Goal: Task Accomplishment & Management: Complete application form

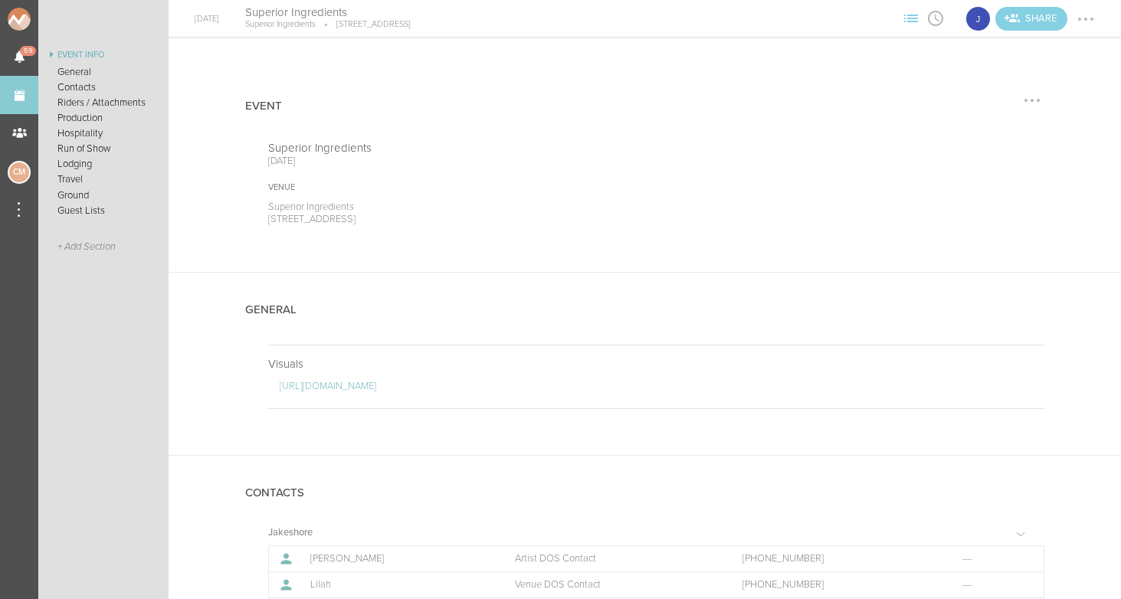
click at [1043, 110] on div "Event" at bounding box center [644, 105] width 799 height 72
click at [1096, 18] on div at bounding box center [1086, 19] width 25 height 25
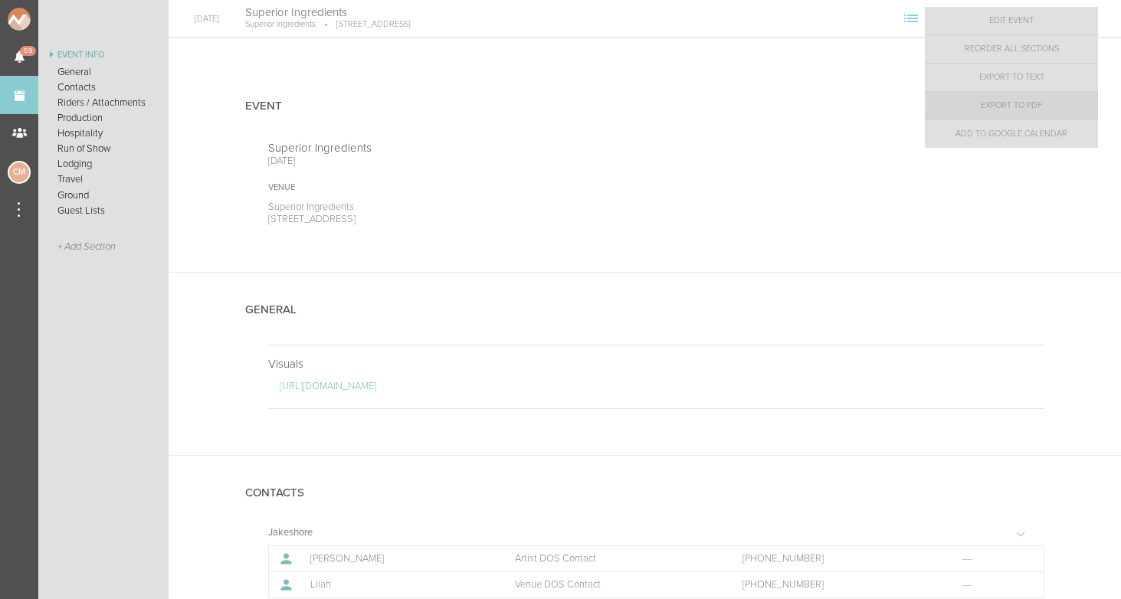
click at [1038, 105] on link "Export to PDF" at bounding box center [1011, 106] width 173 height 28
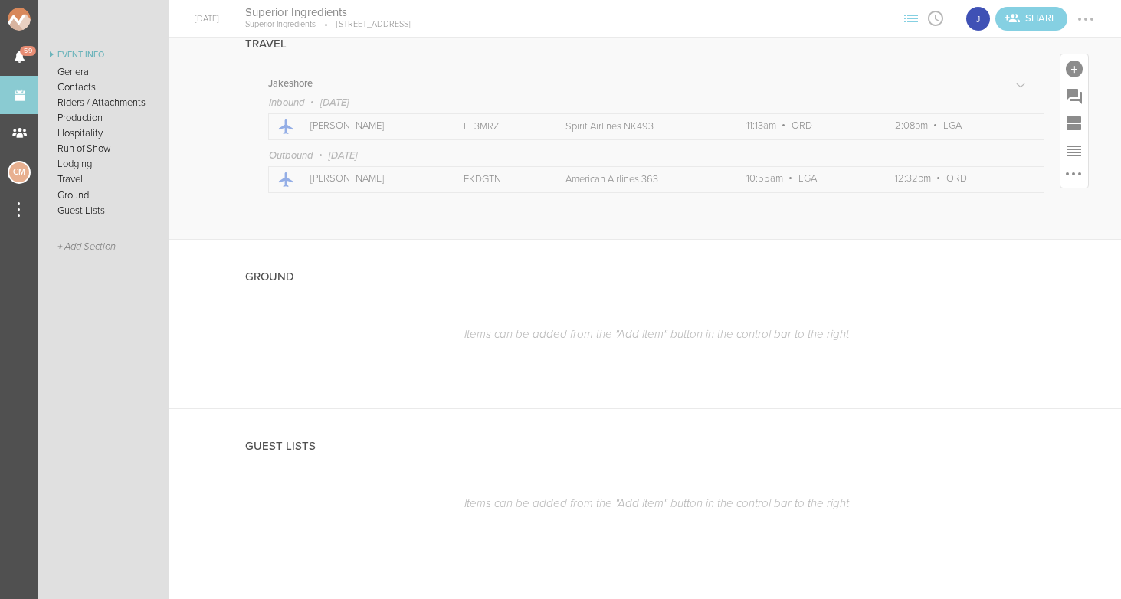
scroll to position [1684, 0]
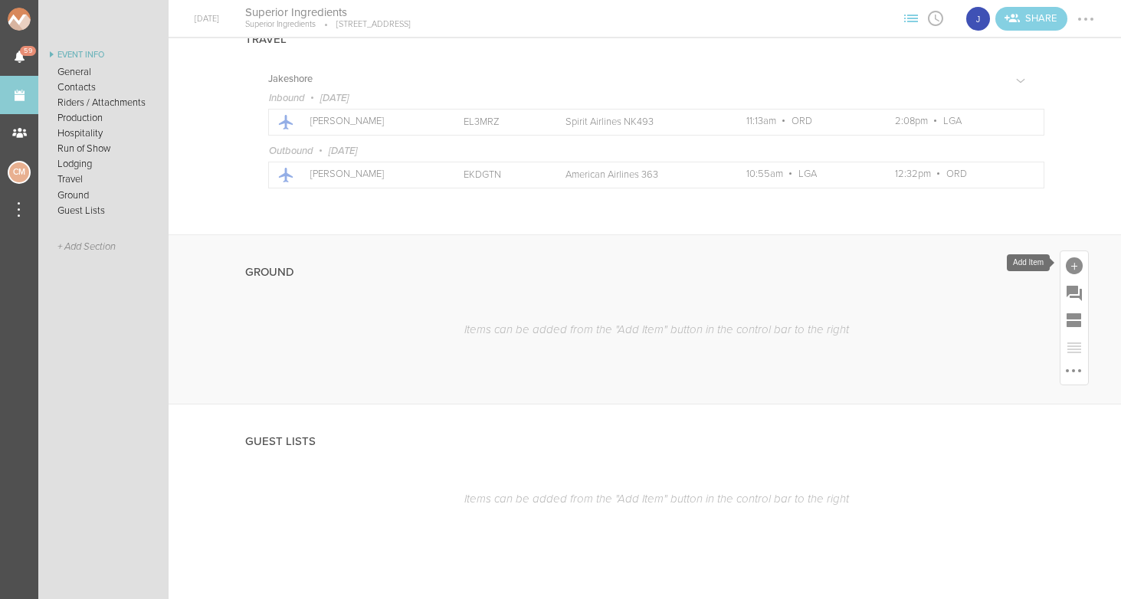
click at [1083, 267] on div at bounding box center [1075, 265] width 28 height 28
click at [239, 212] on div "Travel Jakeshore Inbound October 17, 2025 Icon Passengers Jake Confirmation EL3…" at bounding box center [645, 118] width 953 height 232
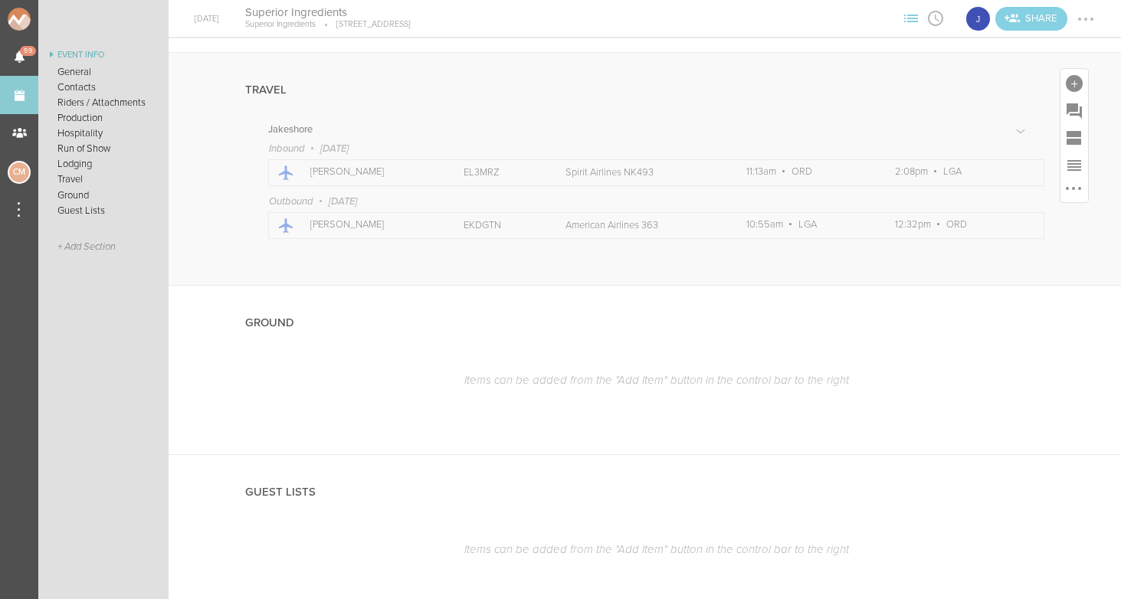
scroll to position [1663, 0]
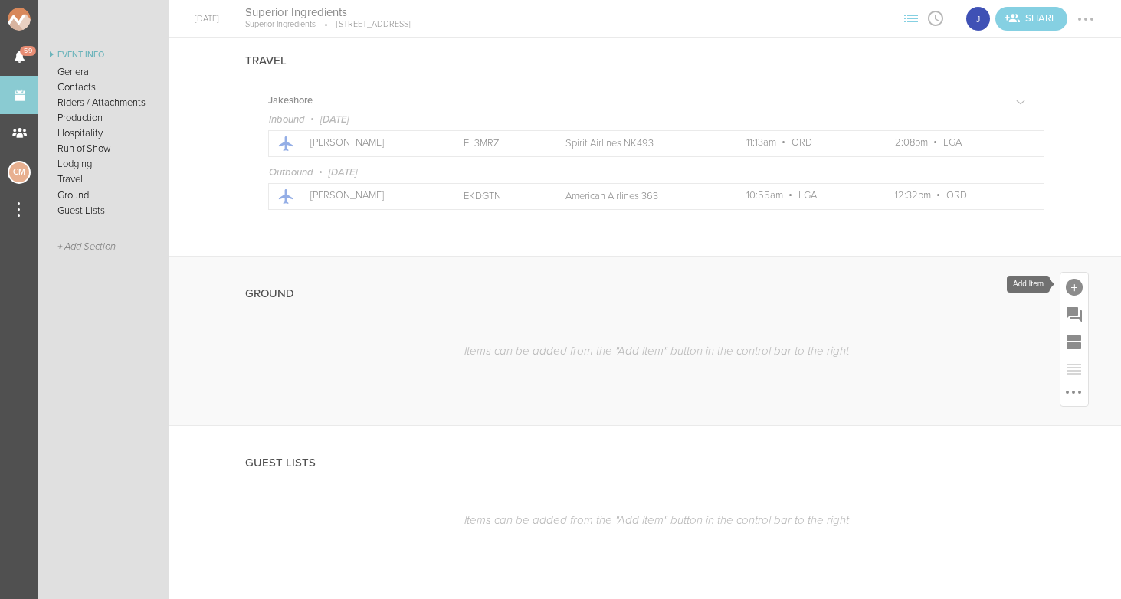
click at [1079, 287] on div at bounding box center [1074, 287] width 17 height 17
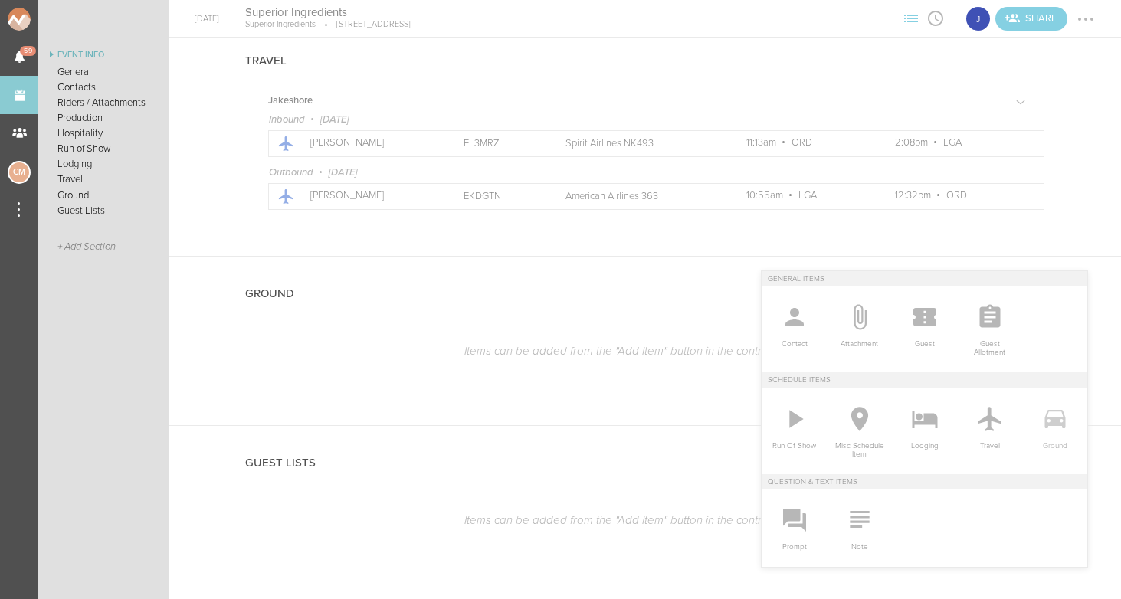
click at [1061, 424] on icon at bounding box center [1055, 419] width 21 height 18
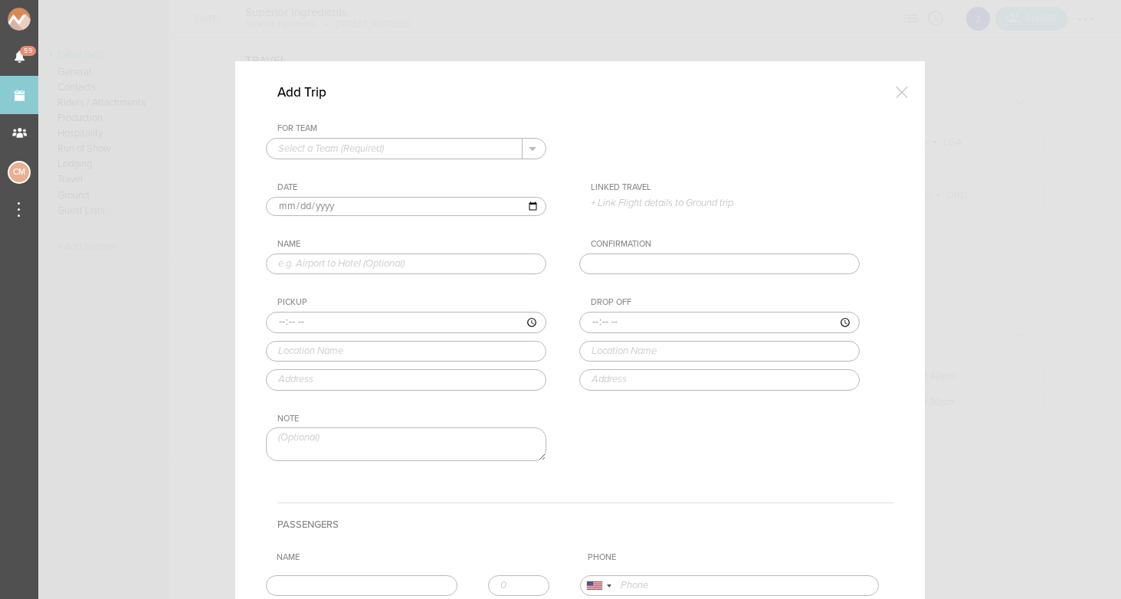
click at [992, 116] on div at bounding box center [560, 299] width 1121 height 599
click at [894, 87] on div at bounding box center [902, 92] width 31 height 31
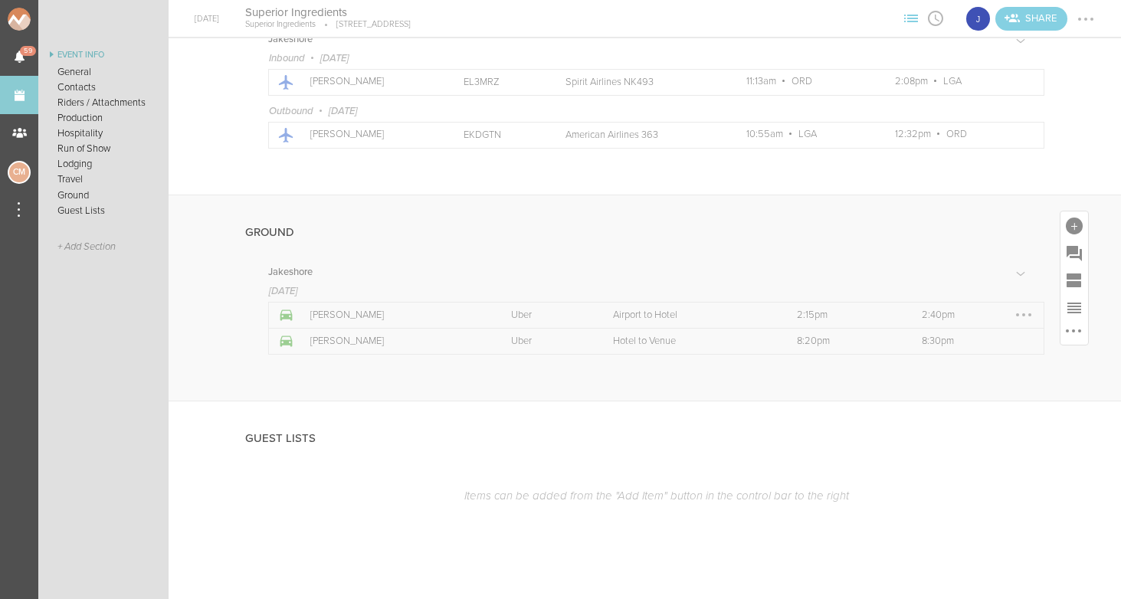
scroll to position [1724, 0]
click at [1074, 225] on div at bounding box center [1074, 226] width 17 height 17
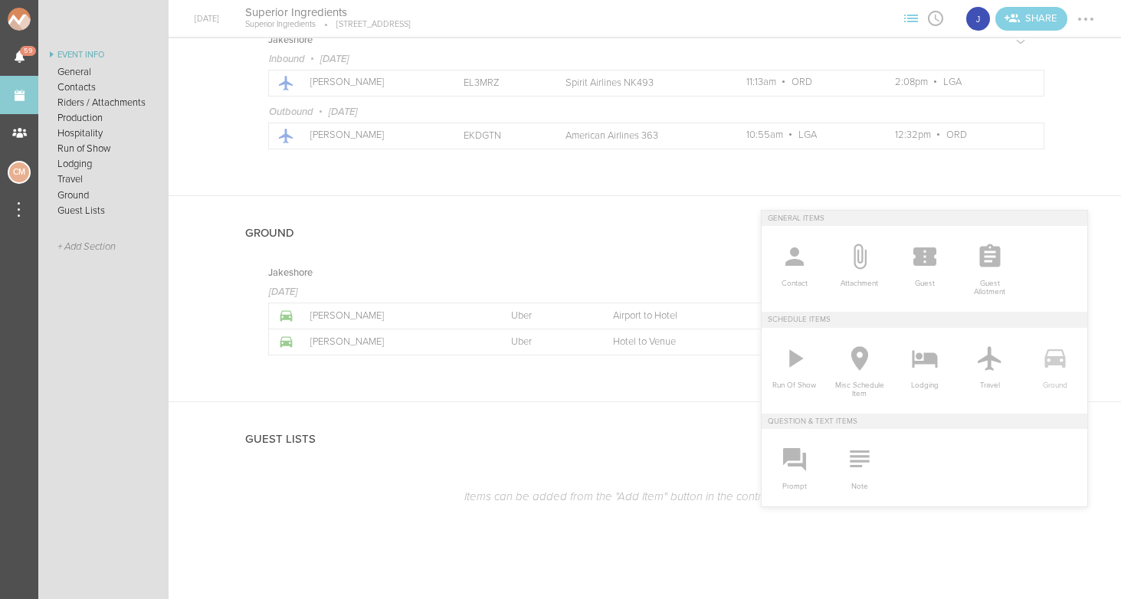
click at [1063, 366] on icon at bounding box center [1055, 358] width 21 height 18
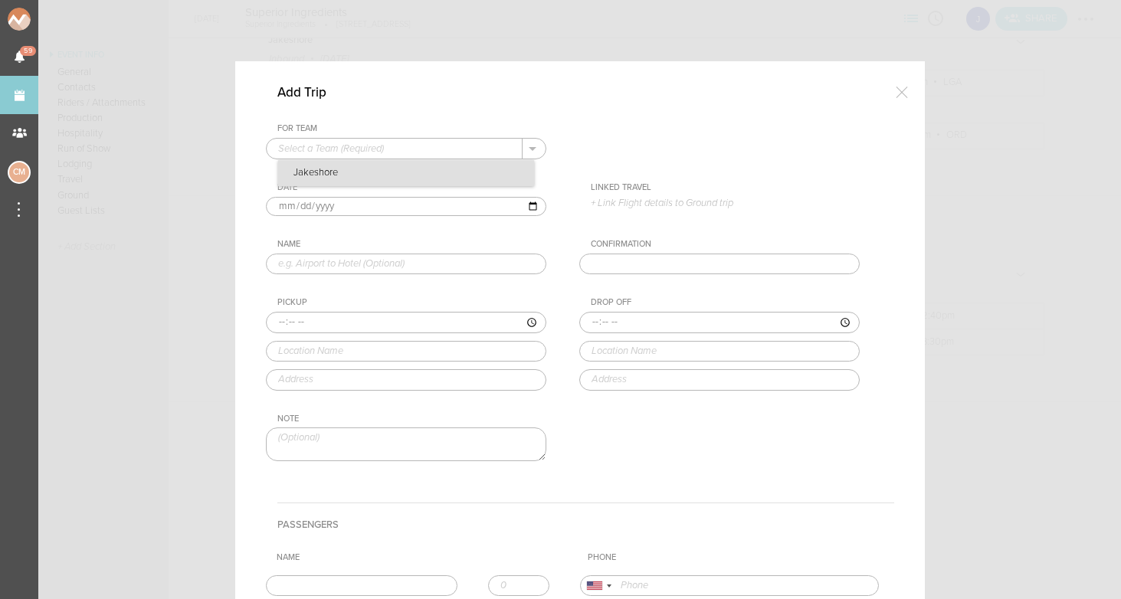
click at [393, 171] on p "Jakeshore" at bounding box center [406, 173] width 256 height 26
type input "Jakeshore"
click at [300, 273] on input "text" at bounding box center [406, 264] width 280 height 21
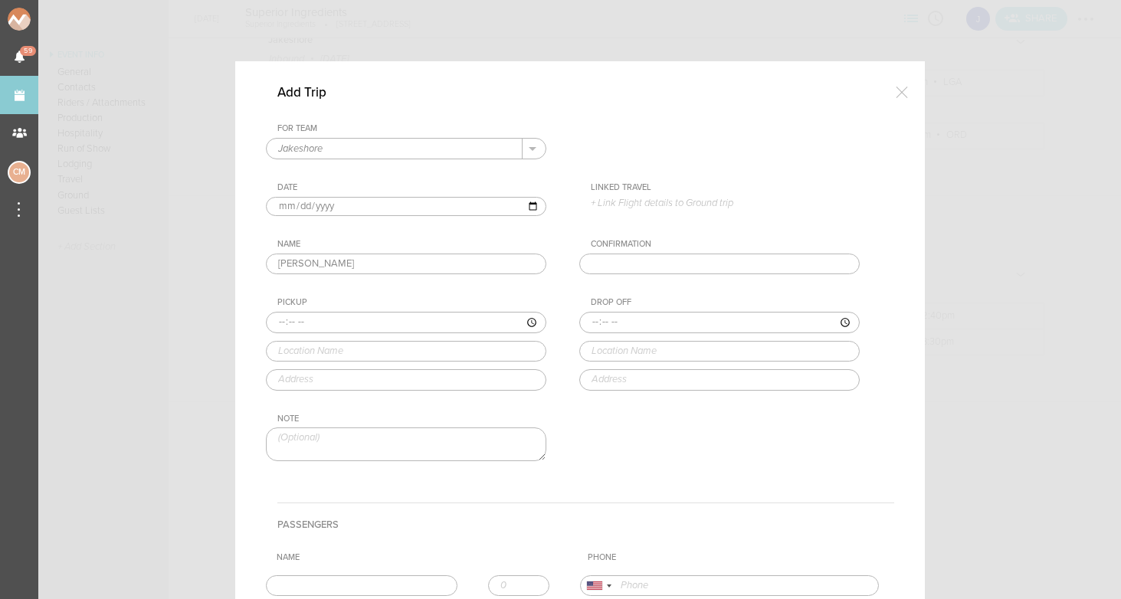
click at [330, 267] on input "[PERSON_NAME]" at bounding box center [406, 264] width 280 height 21
type input "Venue to Hotel"
click at [286, 324] on input "time" at bounding box center [406, 322] width 280 height 21
click at [300, 323] on input "time" at bounding box center [406, 322] width 280 height 21
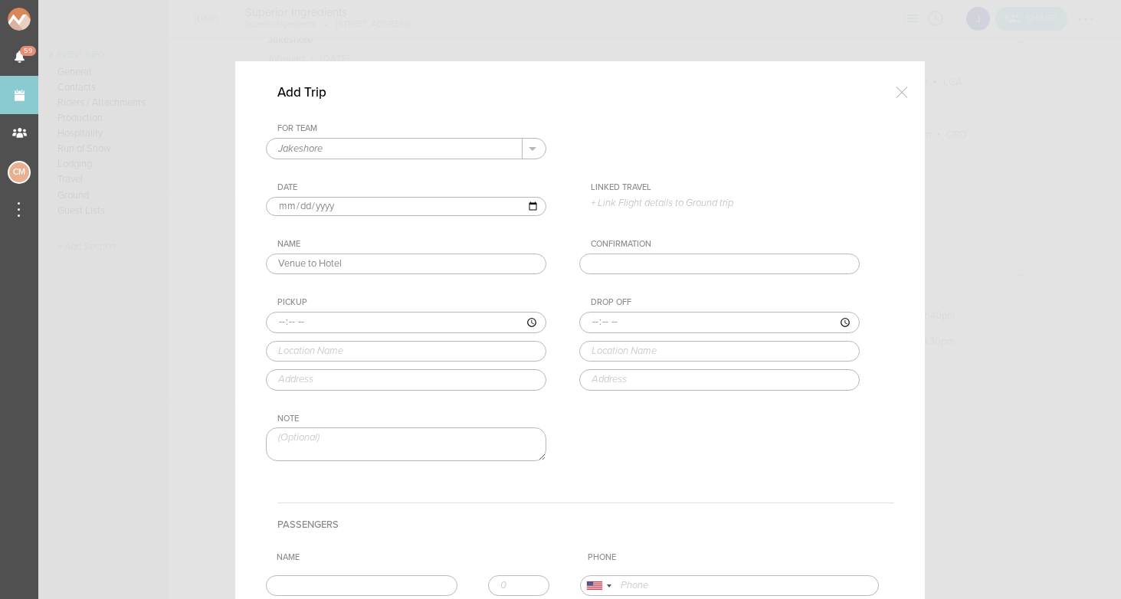
click at [311, 322] on input "time" at bounding box center [406, 322] width 280 height 21
type input "22:30"
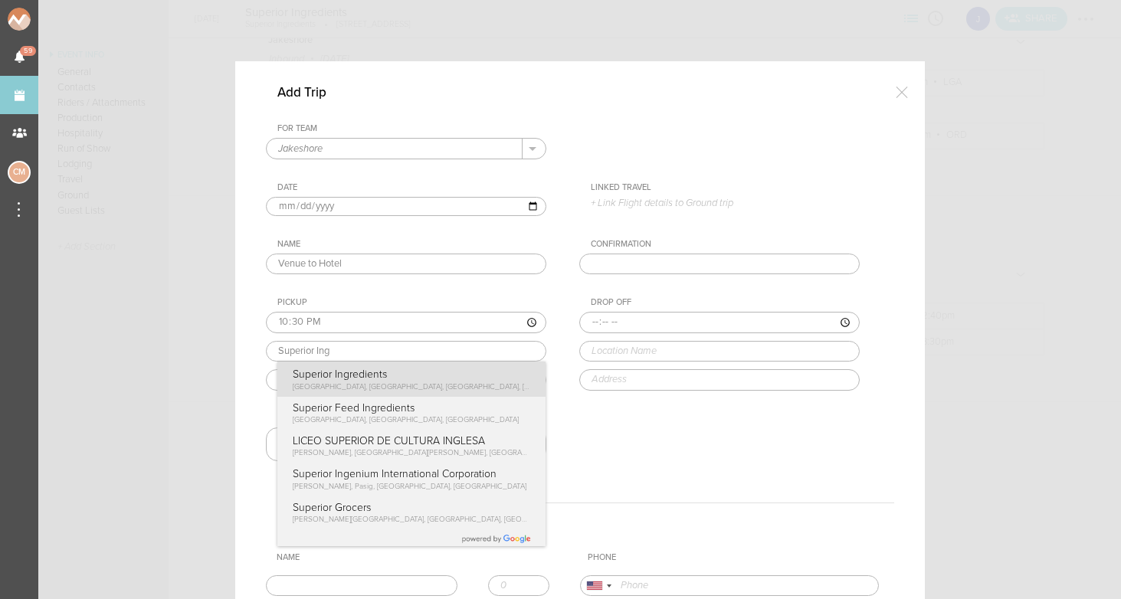
type input "Superior Ingredients"
type input "74 Wythe Ave, Brooklyn, NY 11249, USA"
click at [388, 382] on div "Pickup 22:30 Superior Ingredients Superior Ingredients Wythe Avenue, Brooklyn, …" at bounding box center [421, 343] width 311 height 93
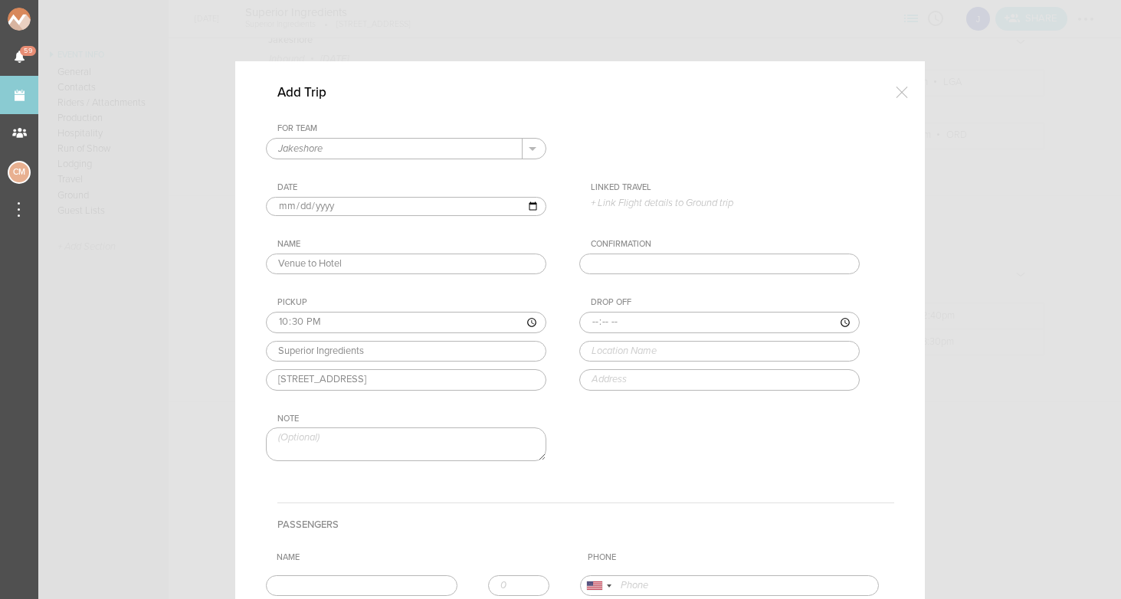
click at [595, 317] on input "time" at bounding box center [719, 322] width 280 height 21
click at [616, 321] on input "time" at bounding box center [719, 322] width 280 height 21
click at [632, 320] on input "time" at bounding box center [719, 322] width 280 height 21
type input "22:40"
click at [645, 379] on div "Drop Off 22:40 Pod Brook Pod Brooklyn Hotel Metropolitan Avenue, Brooklyn, NY, …" at bounding box center [734, 343] width 311 height 93
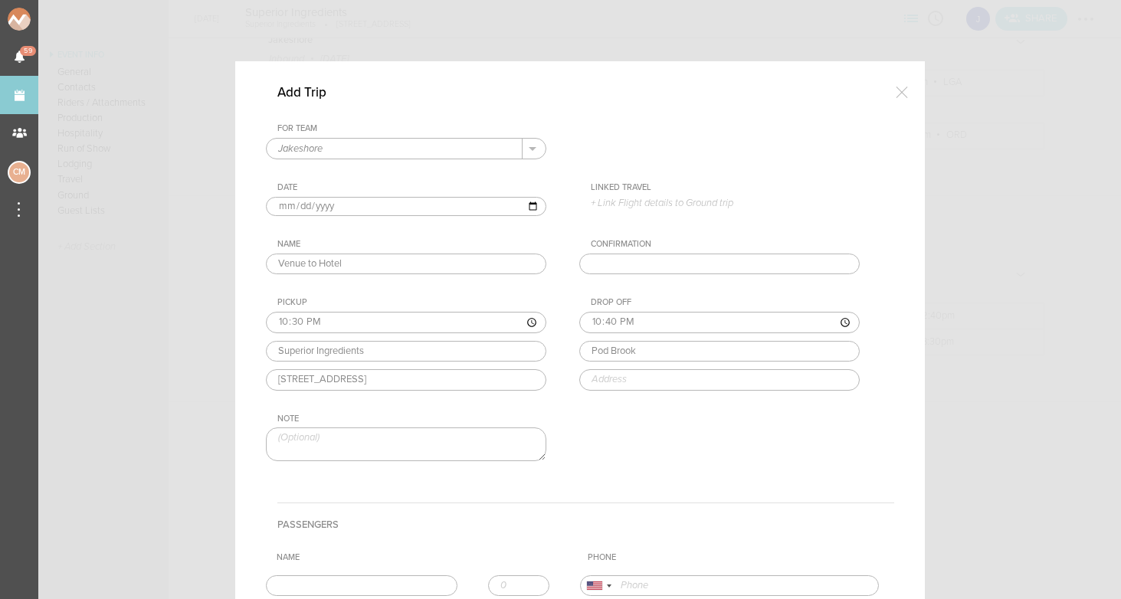
type input "Pod Brooklyn Hotel"
type input "247 Metropolitan Ave, Brooklyn, NY 11211, USA"
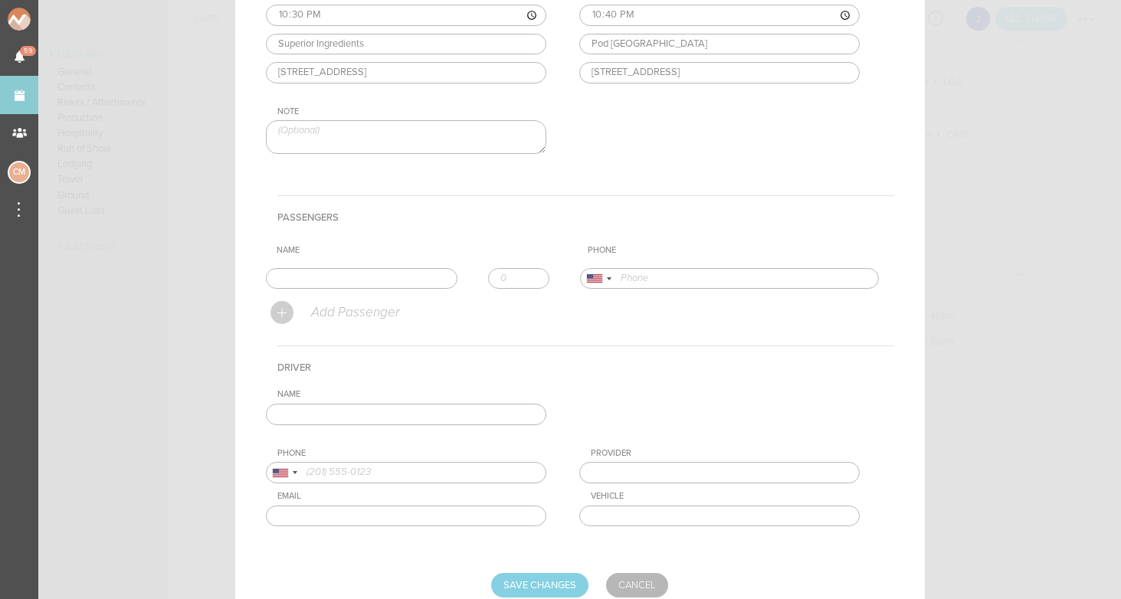
scroll to position [307, 0]
type input "[PERSON_NAME]"
type input "17734435231"
click at [322, 304] on form "For Team Jakeshore + Add New Team Jakeshore . Jakeshore Date 2025-10-17 Linked …" at bounding box center [580, 207] width 628 height 782
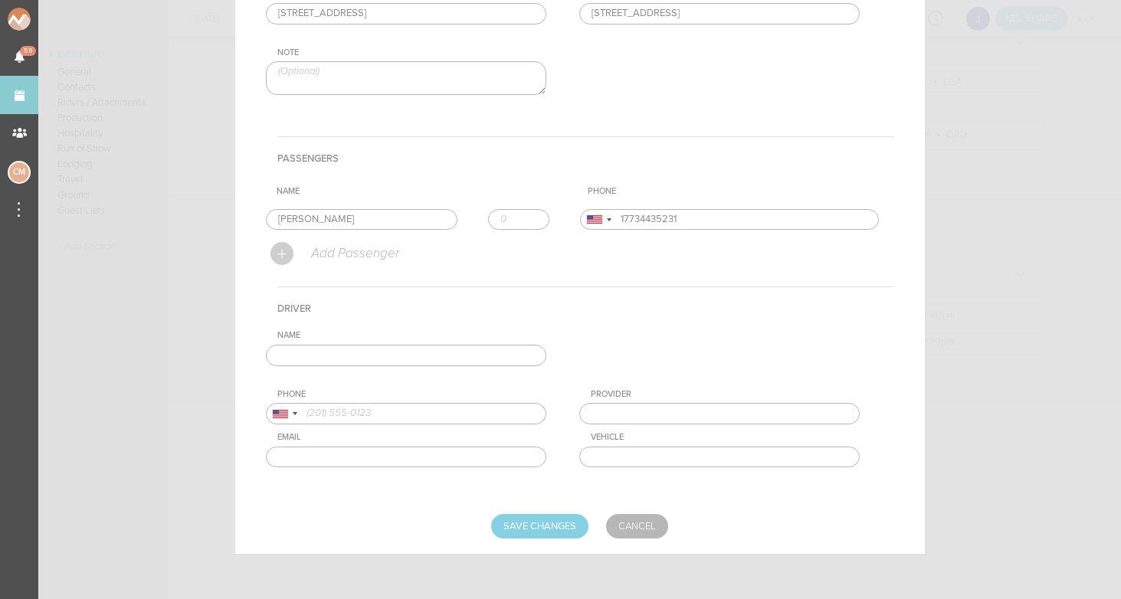
scroll to position [366, 0]
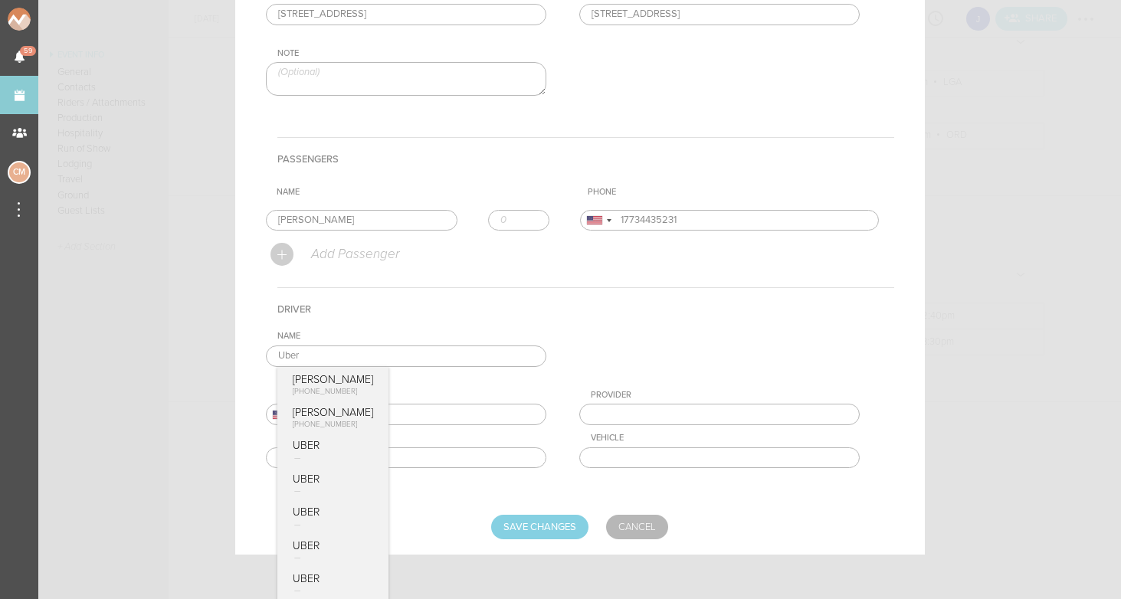
type input "Uber"
click at [589, 324] on h4 "Driver" at bounding box center [585, 309] width 617 height 44
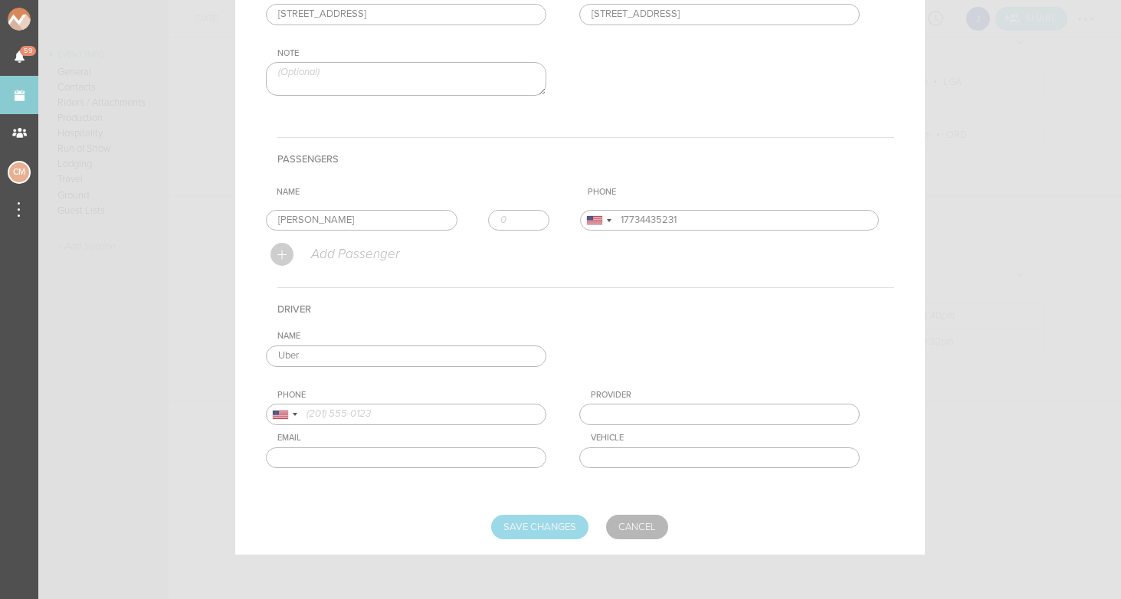
click at [555, 527] on input "Save Changes" at bounding box center [539, 527] width 97 height 25
type input "Saving..."
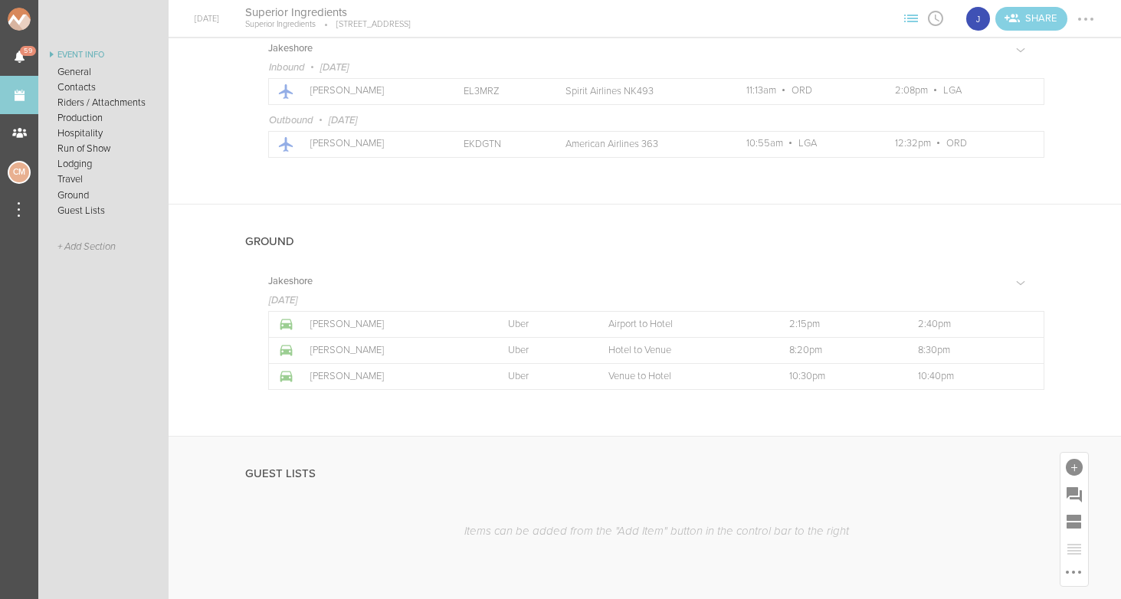
scroll to position [1710, 0]
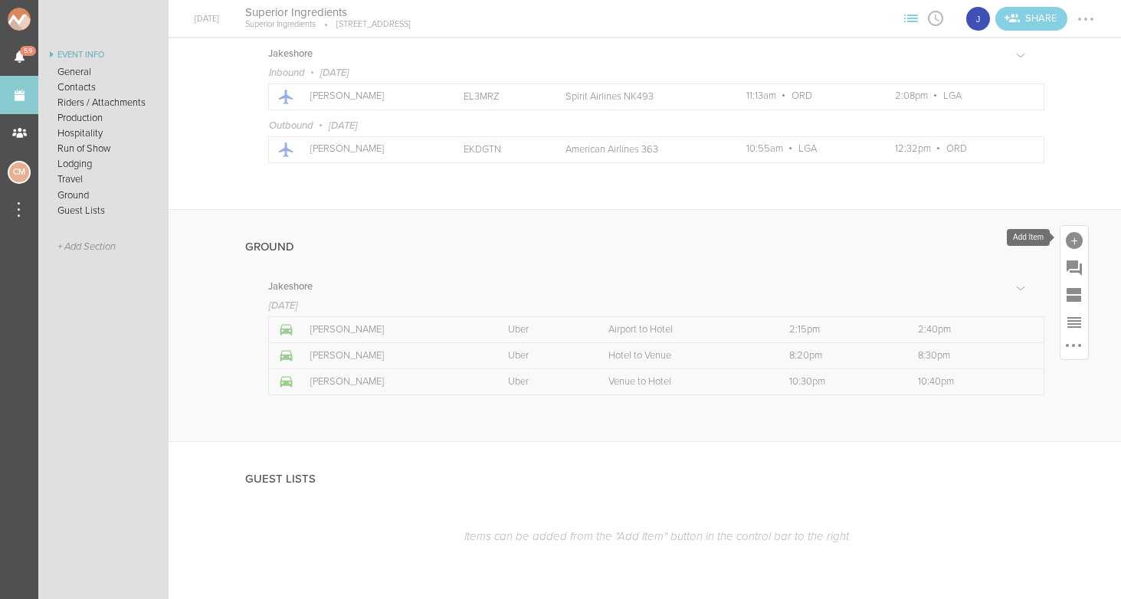
click at [1074, 241] on div at bounding box center [1074, 240] width 17 height 17
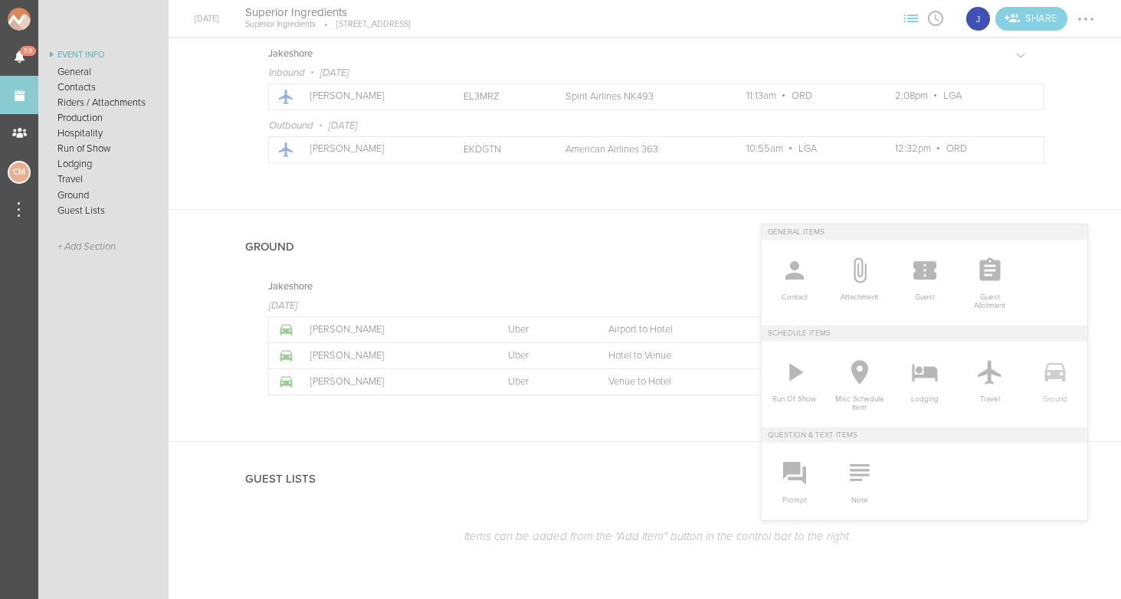
click at [1061, 369] on icon at bounding box center [1055, 372] width 21 height 18
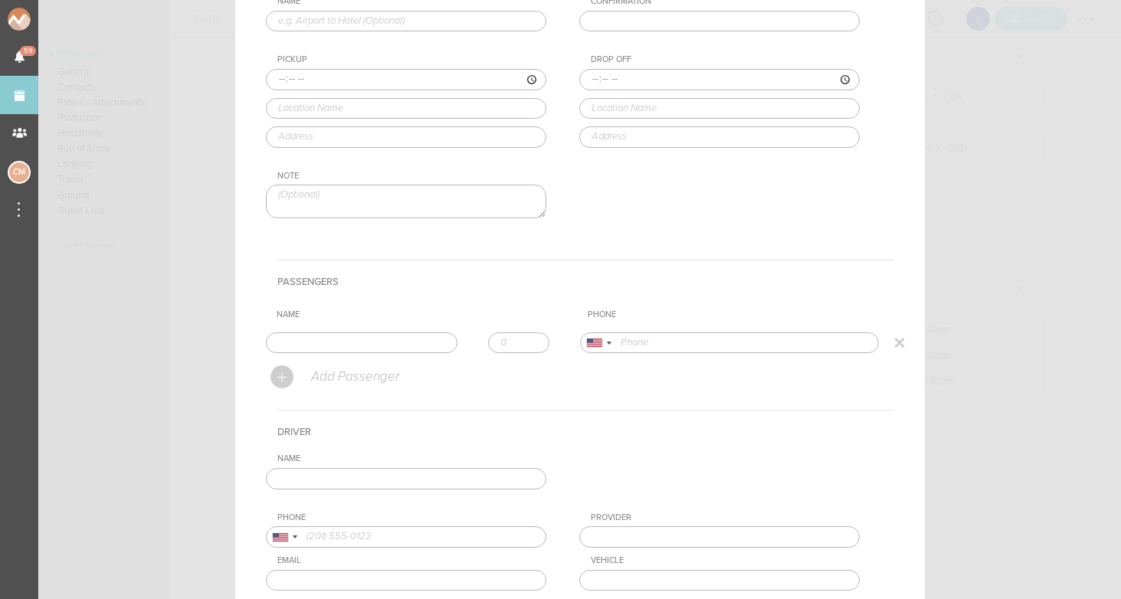
scroll to position [56, 0]
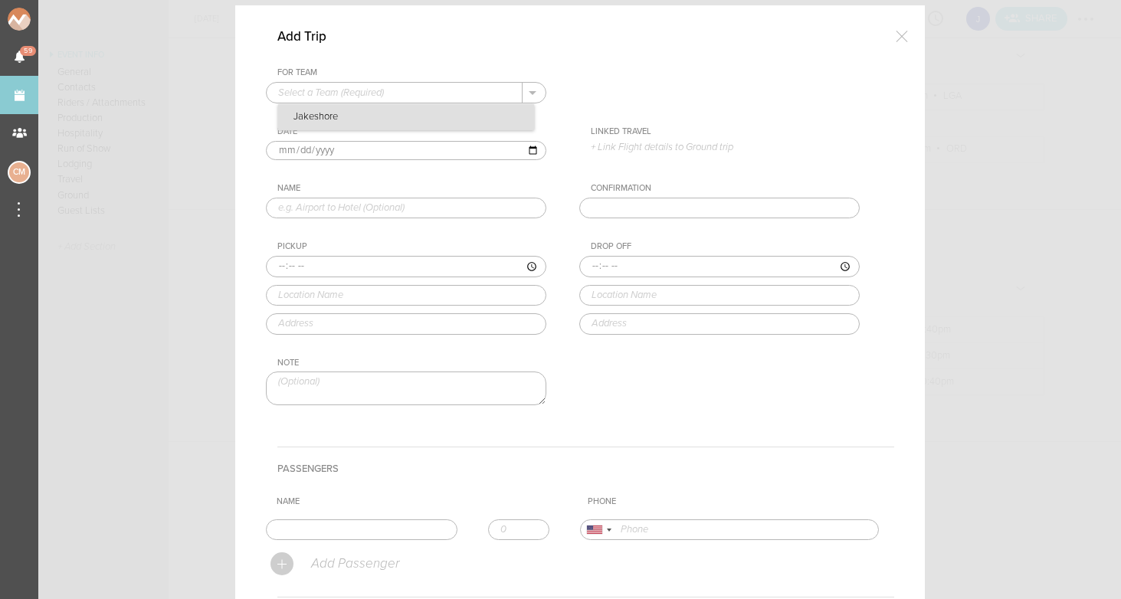
click at [321, 115] on p "Jakeshore" at bounding box center [406, 117] width 256 height 26
type input "Jakeshore"
click at [300, 150] on input "2025-10-17" at bounding box center [406, 151] width 280 height 20
type input "2025-10-18"
click at [404, 205] on input "text" at bounding box center [406, 208] width 280 height 21
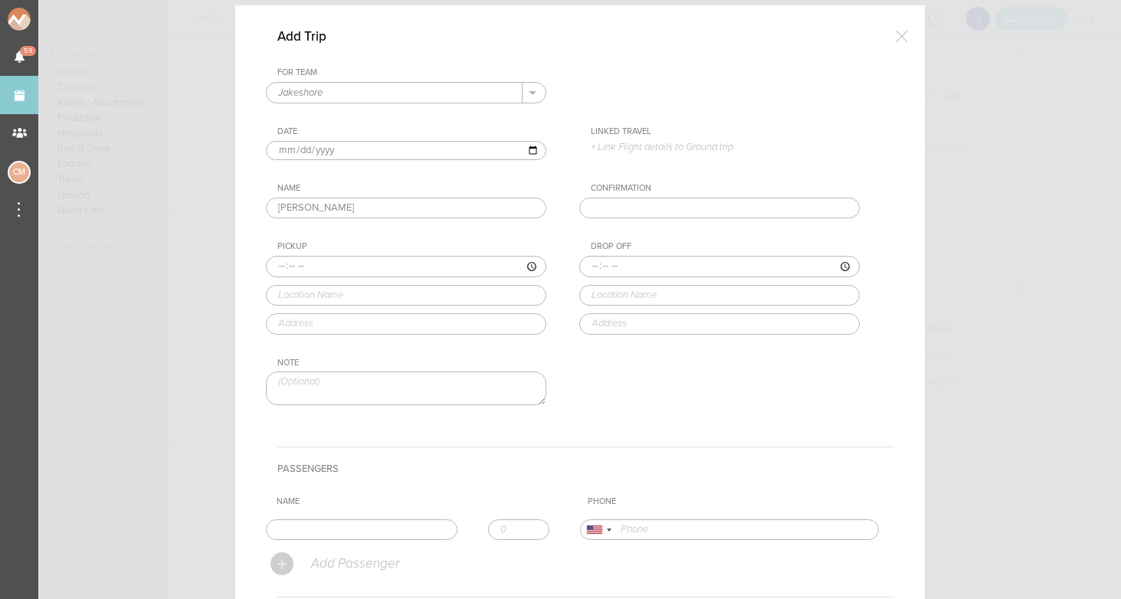
type input "J"
type input "Hotel to Airport"
click at [283, 264] on input "time" at bounding box center [406, 266] width 280 height 21
click at [595, 264] on input "time" at bounding box center [719, 266] width 280 height 21
click at [607, 263] on input "time" at bounding box center [719, 266] width 280 height 21
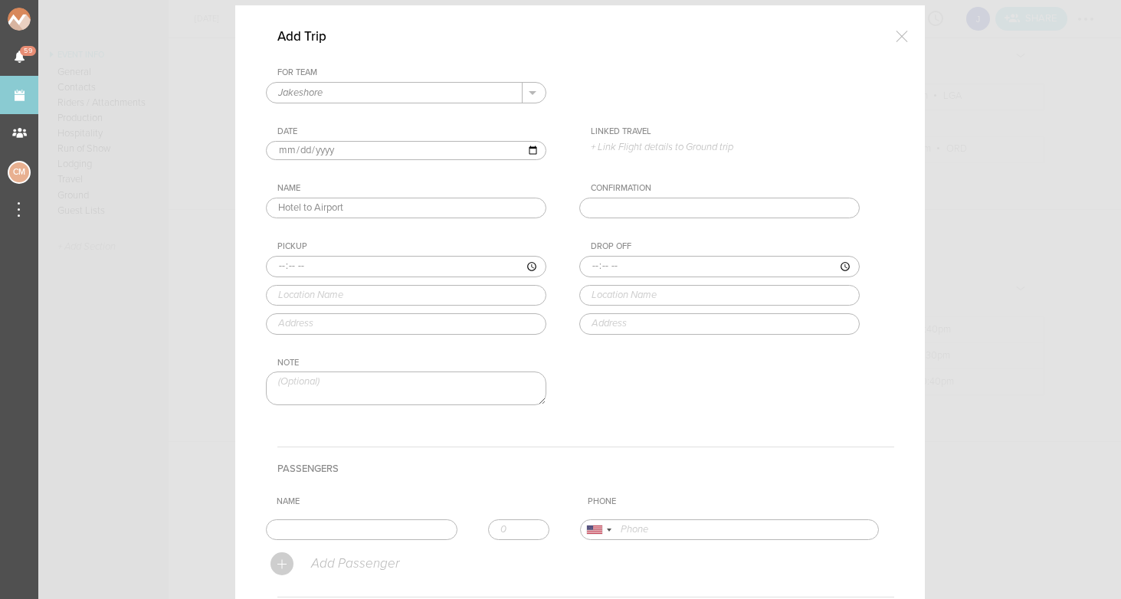
click at [630, 270] on input "time" at bounding box center [719, 266] width 280 height 21
type input "09:25"
click at [282, 267] on input "time" at bounding box center [406, 266] width 280 height 21
click at [297, 267] on input "time" at bounding box center [406, 266] width 280 height 21
click at [318, 264] on input "time" at bounding box center [406, 266] width 280 height 21
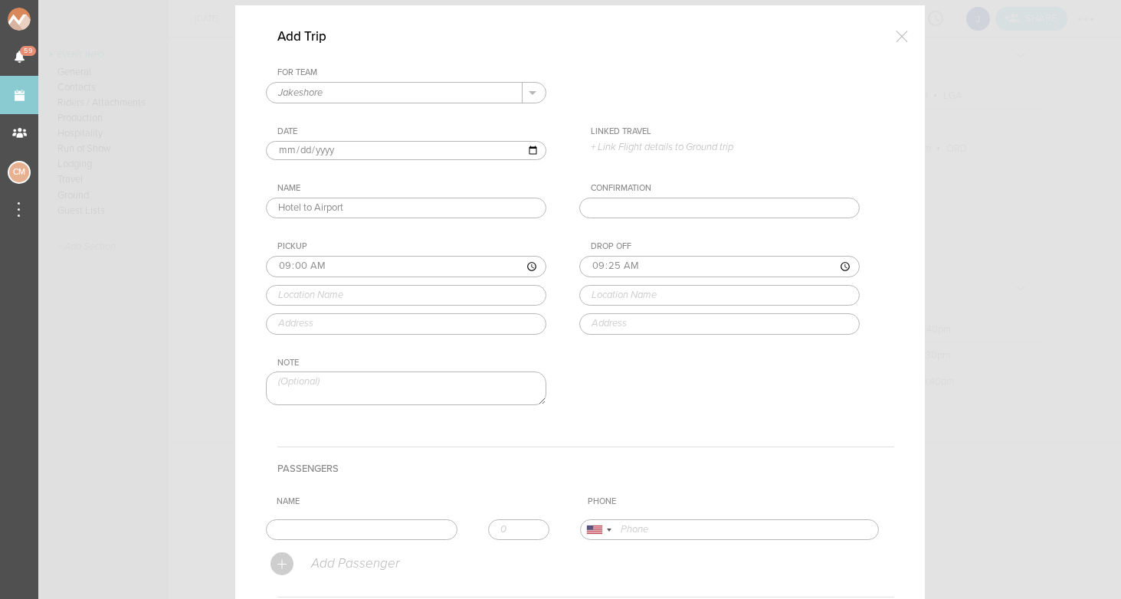
type input "09:00"
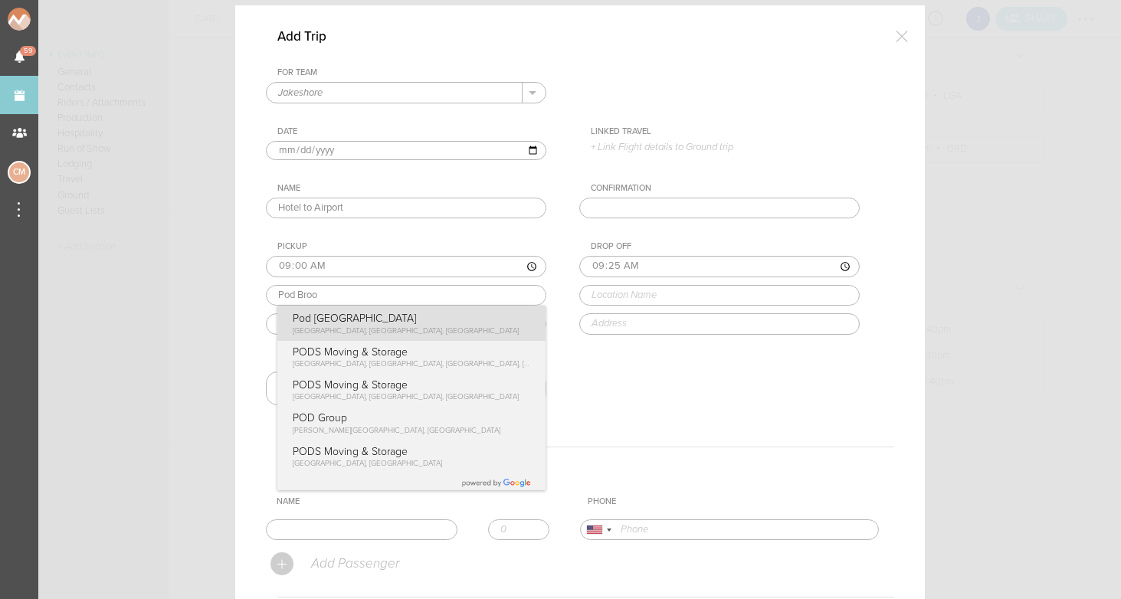
type input "Pod Brooklyn Hotel"
type input "247 Metropolitan Ave, Brooklyn, NY 11211, USA"
click at [355, 335] on div "For Team Jakeshore + Add New Team Jakeshore . Jakeshore Date 2025-10-18 Linked …" at bounding box center [580, 249] width 628 height 364
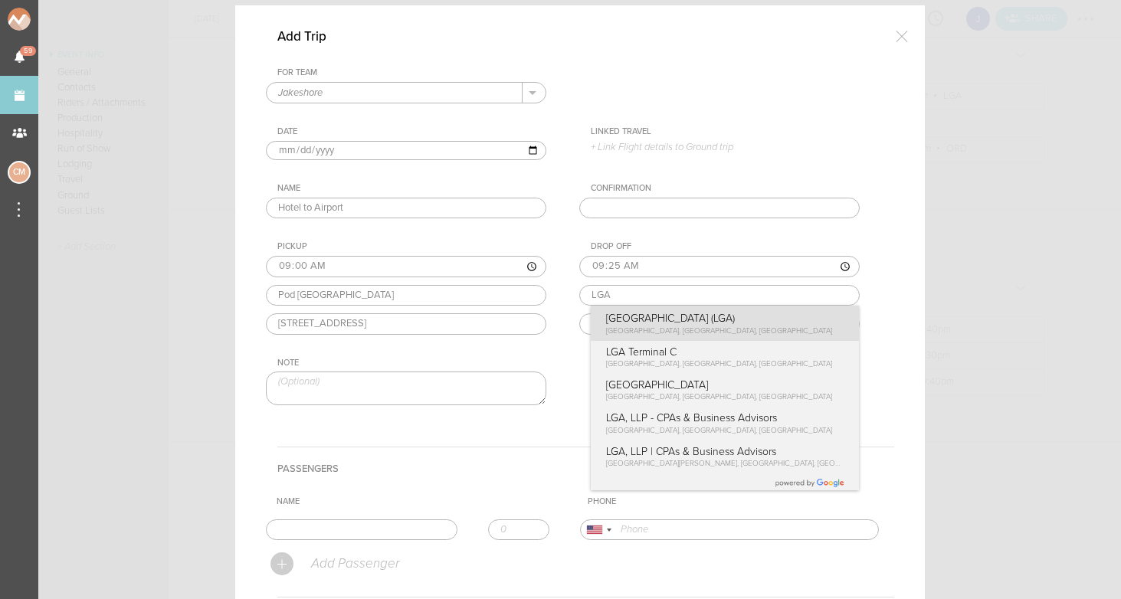
click at [685, 320] on div "Drop Off 09:25 LGA LaGuardia Airport (LGA) East Elmhurst, NY, USA LGA Terminal …" at bounding box center [734, 287] width 311 height 93
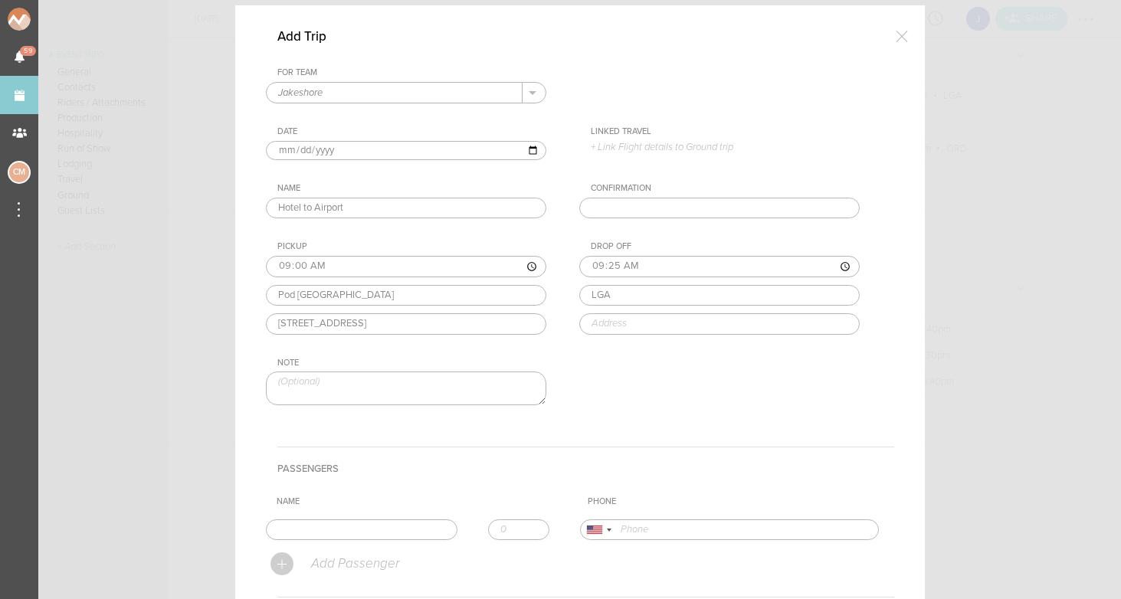
type input "LaGuardia Airport (LGA)"
type input "East Elmhurst, NY 11371, USA"
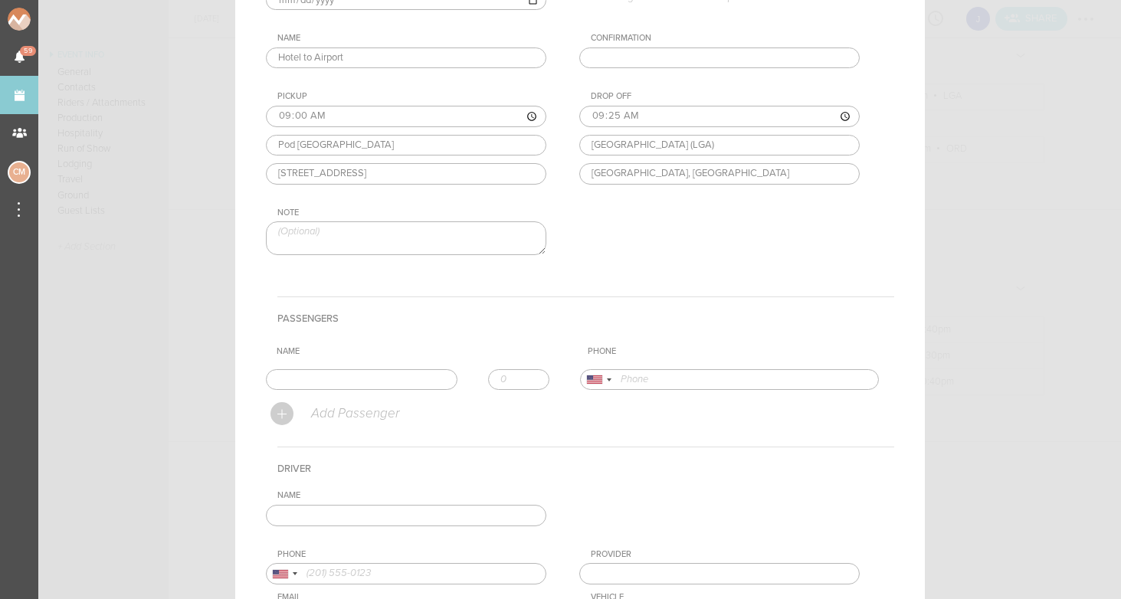
scroll to position [240, 0]
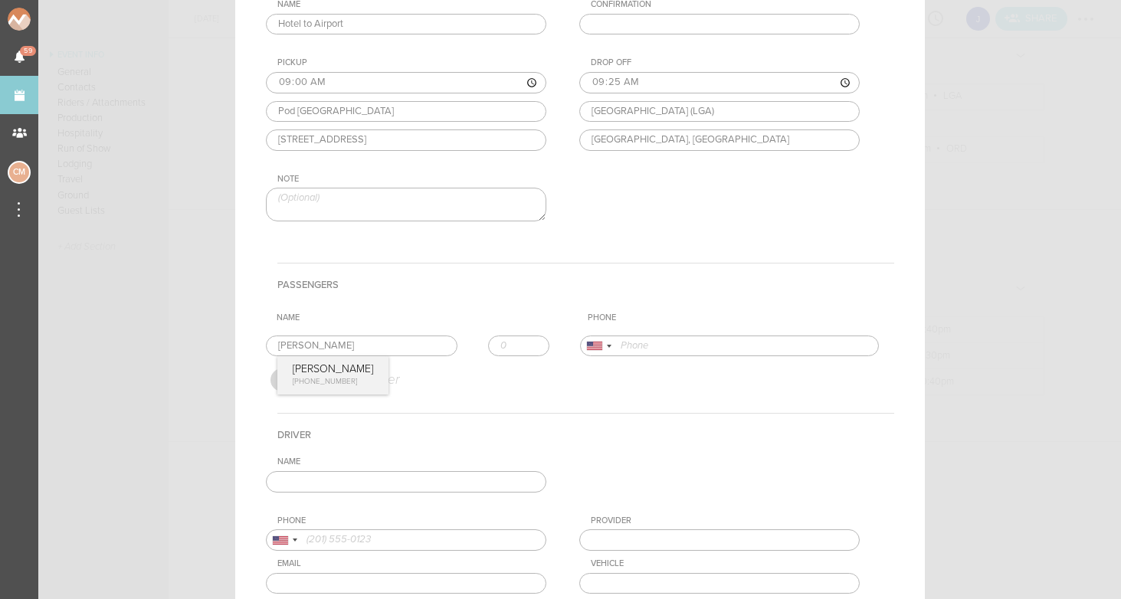
type input "[PERSON_NAME]"
type input "17734435231"
click at [336, 377] on form "For Team Jakeshore + Add New Team Jakeshore . Jakeshore Date 2025-10-18 Linked …" at bounding box center [580, 275] width 628 height 782
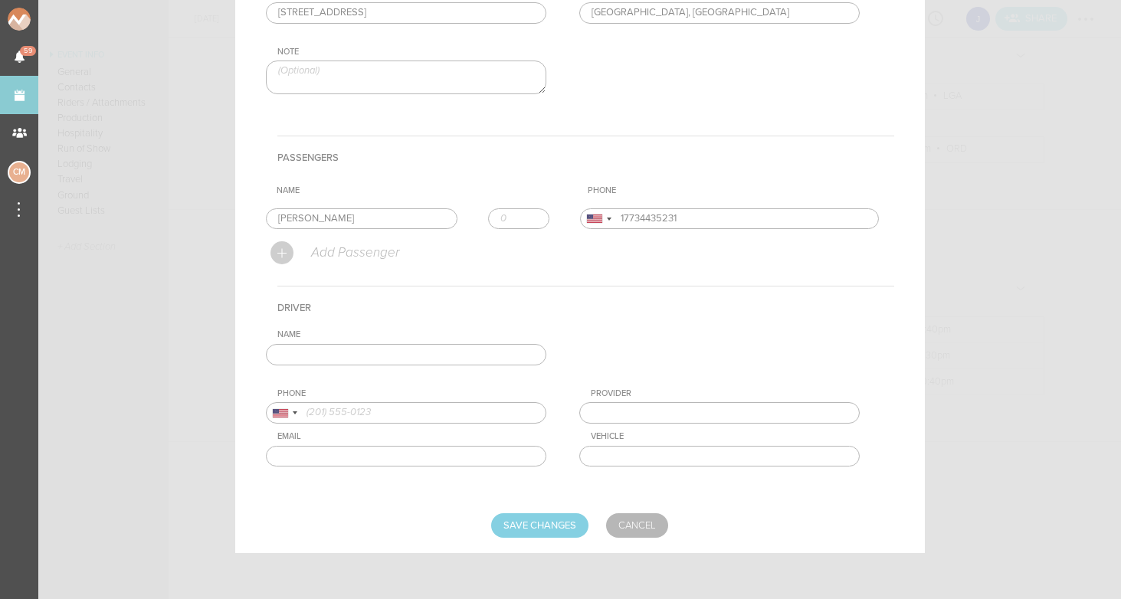
scroll to position [366, 0]
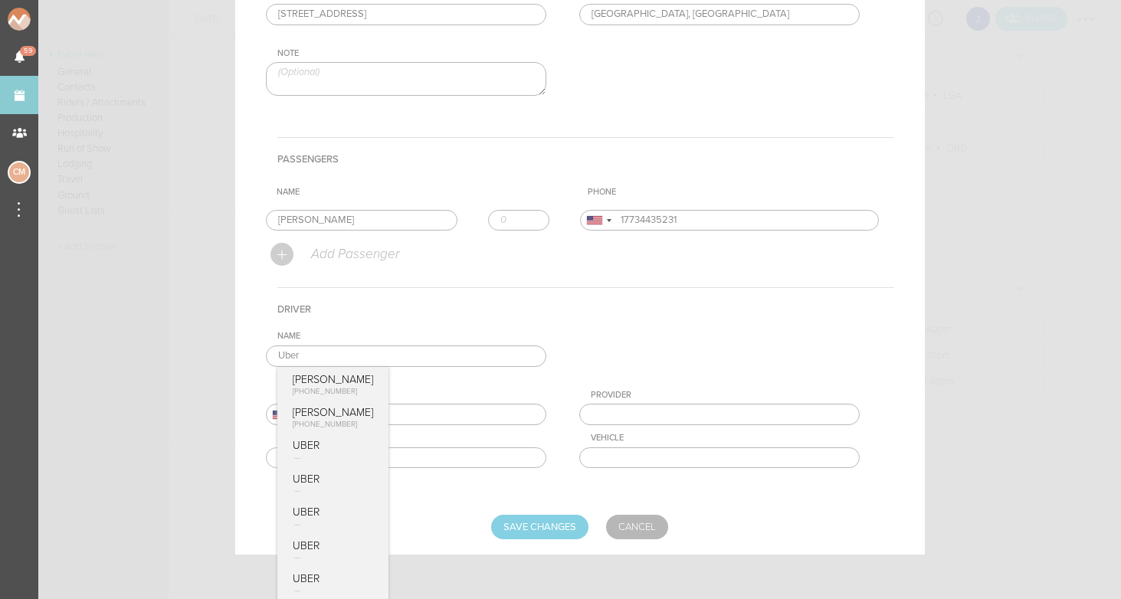
type input "Uber"
click at [611, 337] on div "Name Uber Hubert +48 796 622 037 Max Huberman +1 (646) 483-5238 UBER UBER UBER …" at bounding box center [580, 411] width 628 height 161
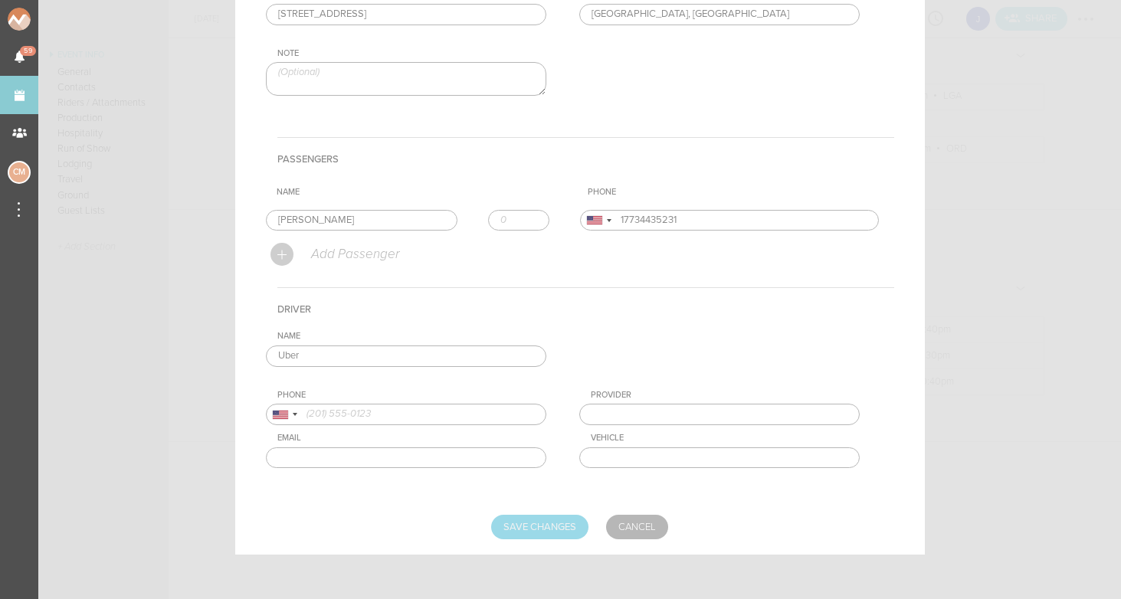
click at [536, 535] on input "Save Changes" at bounding box center [539, 527] width 97 height 25
type input "Saving..."
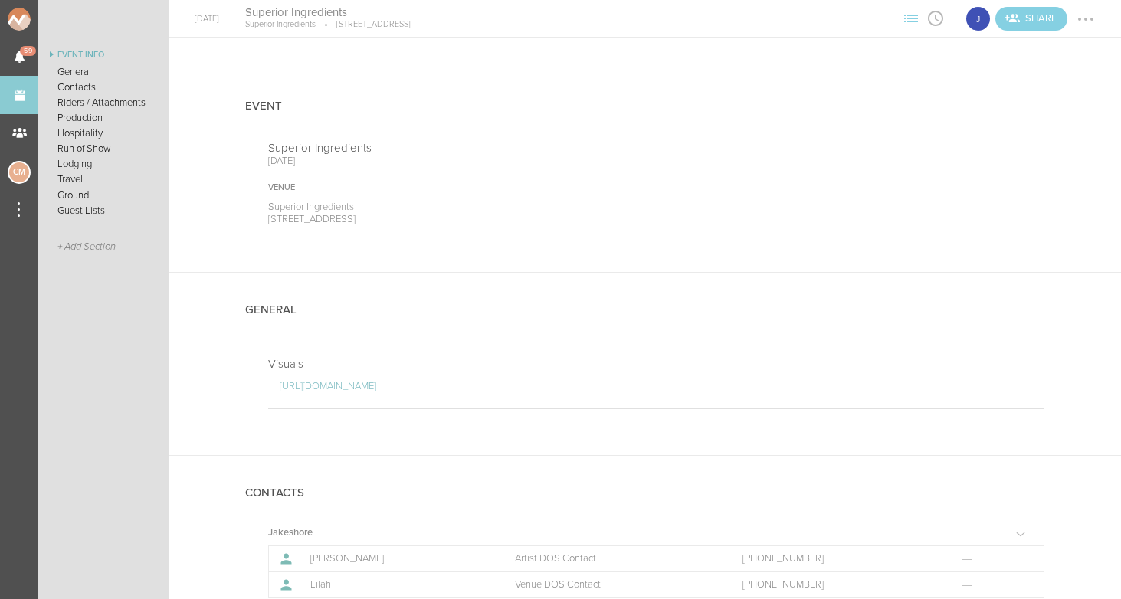
scroll to position [0, 0]
click at [1096, 20] on div at bounding box center [1086, 19] width 25 height 25
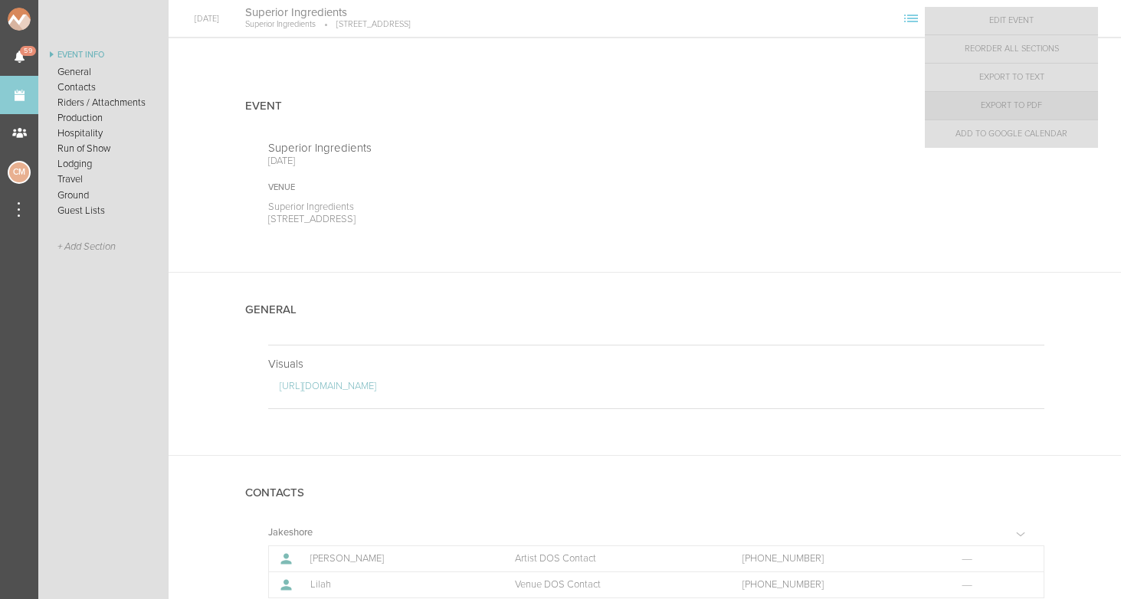
click at [1039, 100] on link "Export to PDF" at bounding box center [1011, 106] width 173 height 28
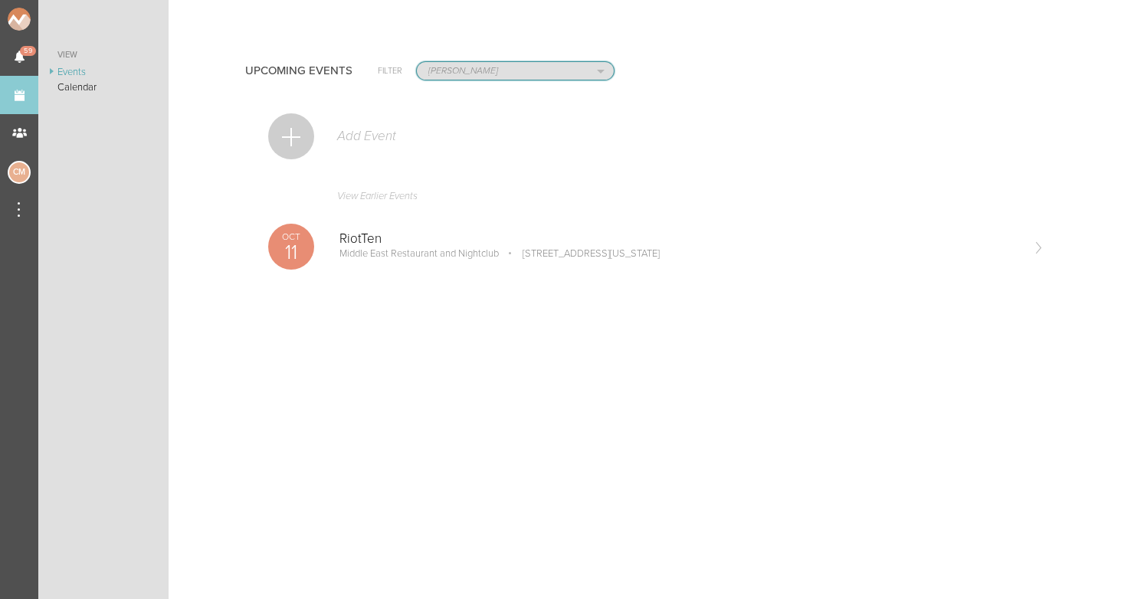
select select "1790"
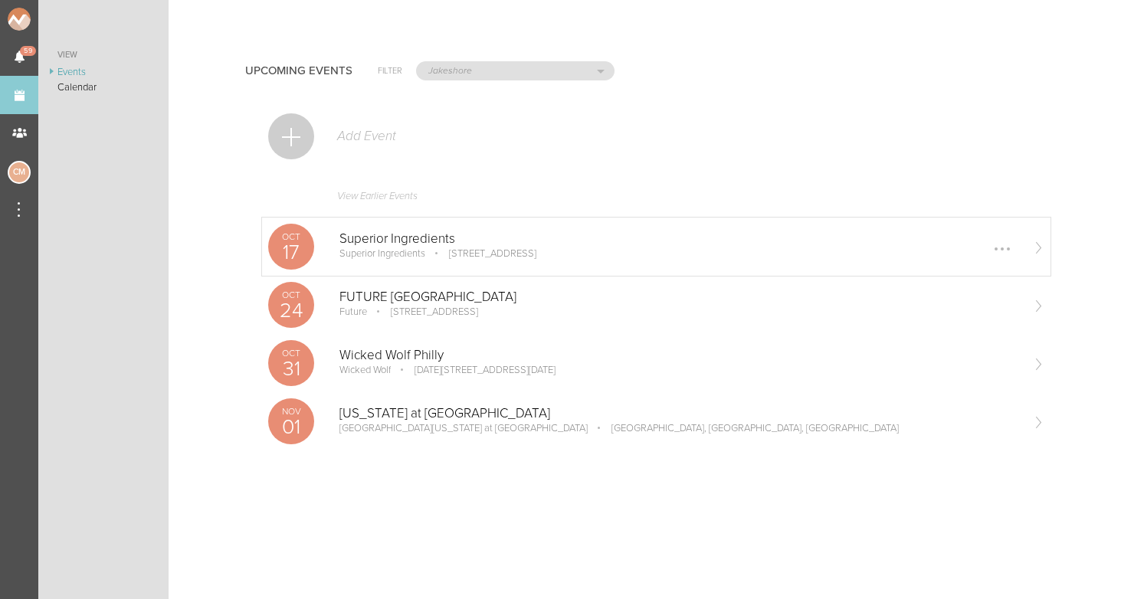
click at [421, 240] on p "Superior Ingredients" at bounding box center [679, 238] width 681 height 15
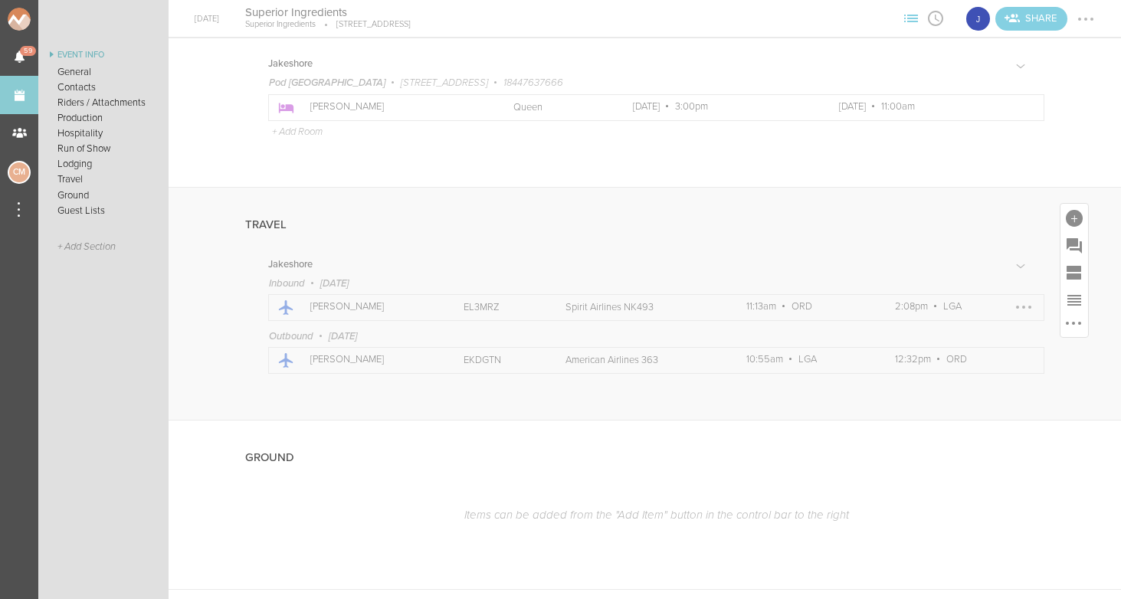
scroll to position [1593, 0]
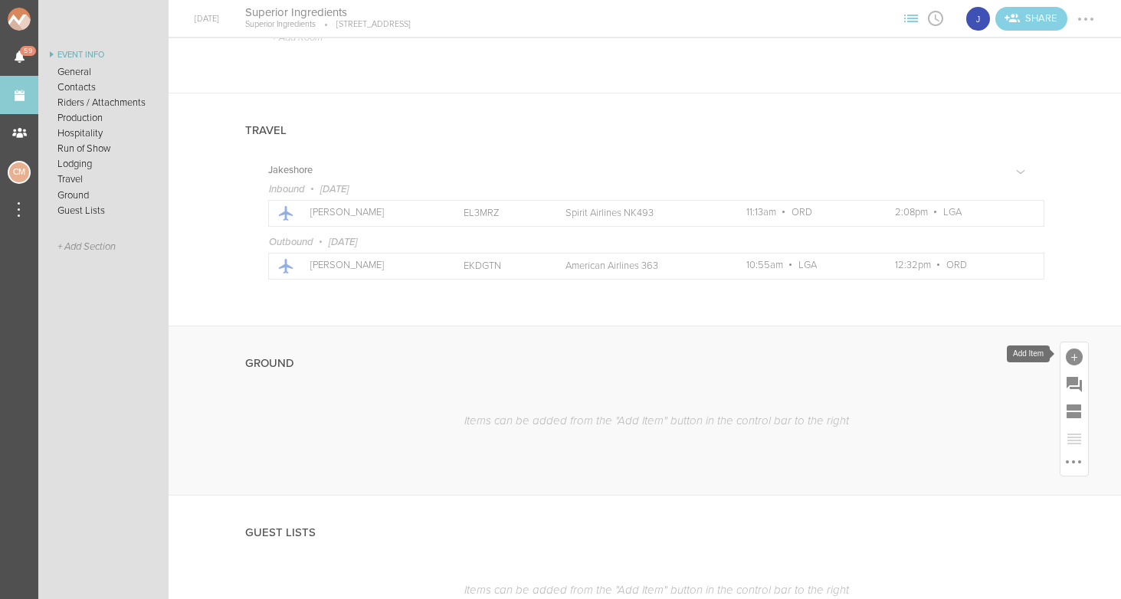
click at [1083, 356] on div at bounding box center [1075, 357] width 28 height 28
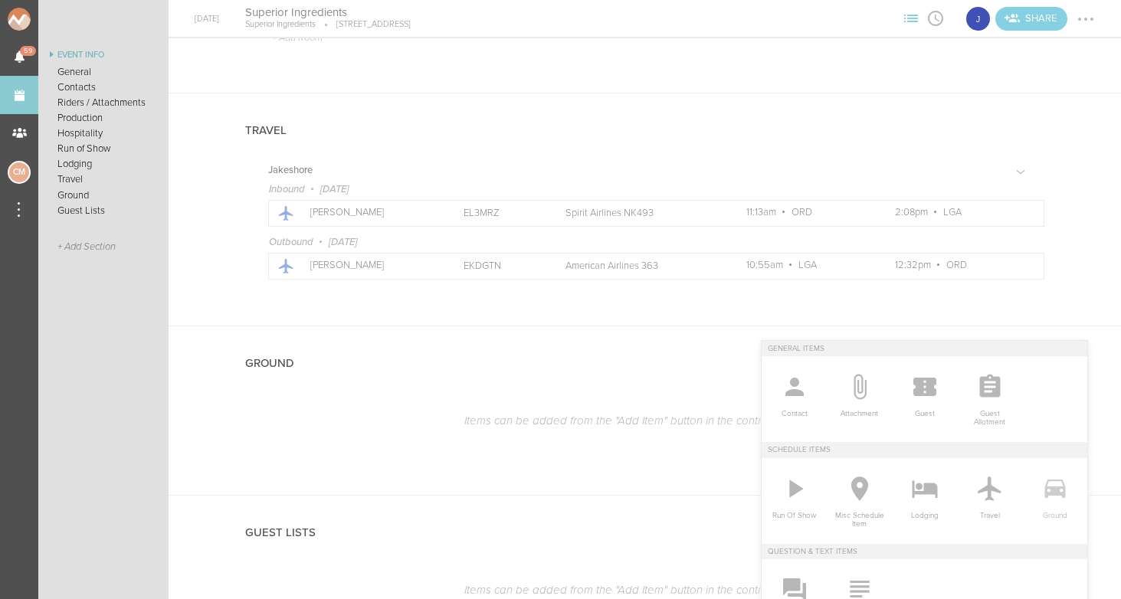
click at [1059, 493] on icon at bounding box center [1055, 489] width 21 height 18
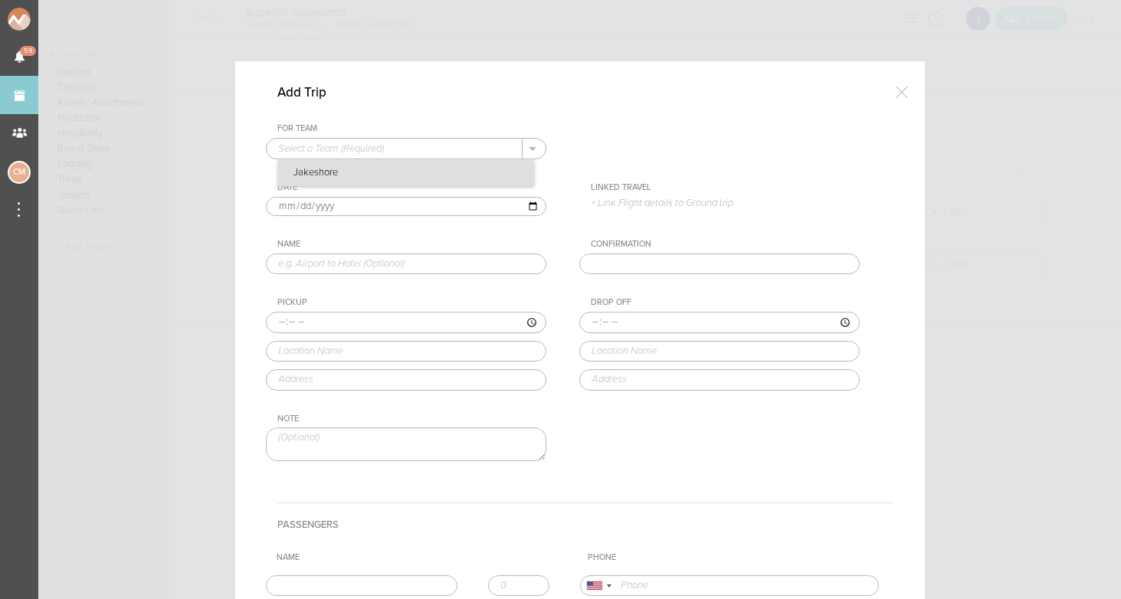
click at [392, 172] on p "Jakeshore" at bounding box center [406, 173] width 256 height 26
type input "Jakeshore"
click at [320, 267] on input "text" at bounding box center [406, 264] width 280 height 21
type input "H"
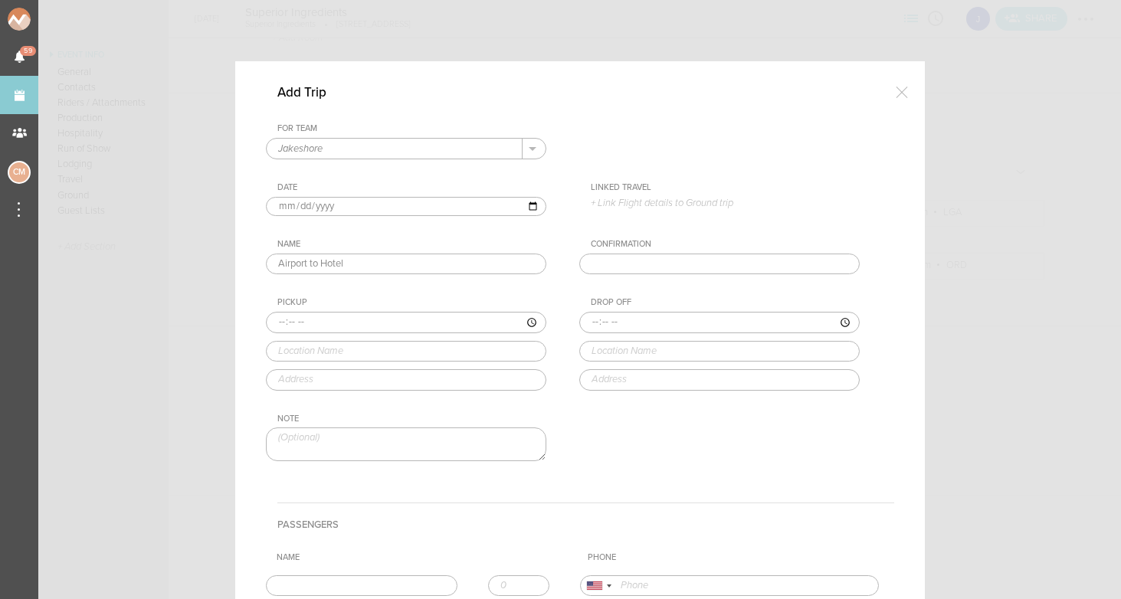
type input "Airport to Hotel"
click at [284, 318] on input "time" at bounding box center [406, 322] width 280 height 21
click at [300, 323] on input "time" at bounding box center [406, 322] width 280 height 21
click at [308, 320] on input "time" at bounding box center [406, 322] width 280 height 21
click at [323, 320] on input "time" at bounding box center [406, 322] width 280 height 21
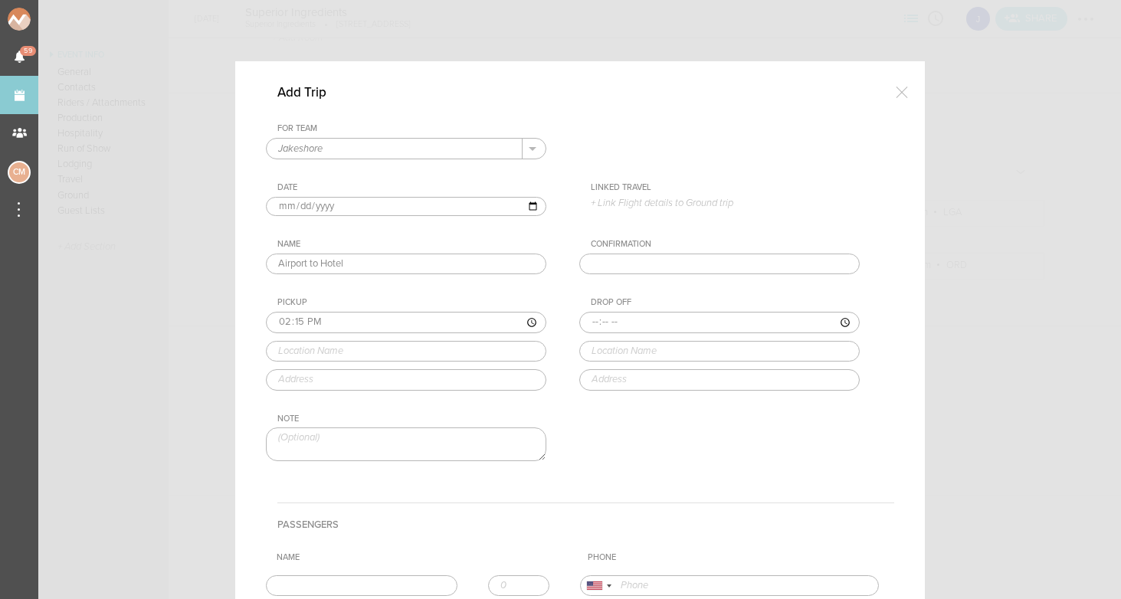
type input "14:15"
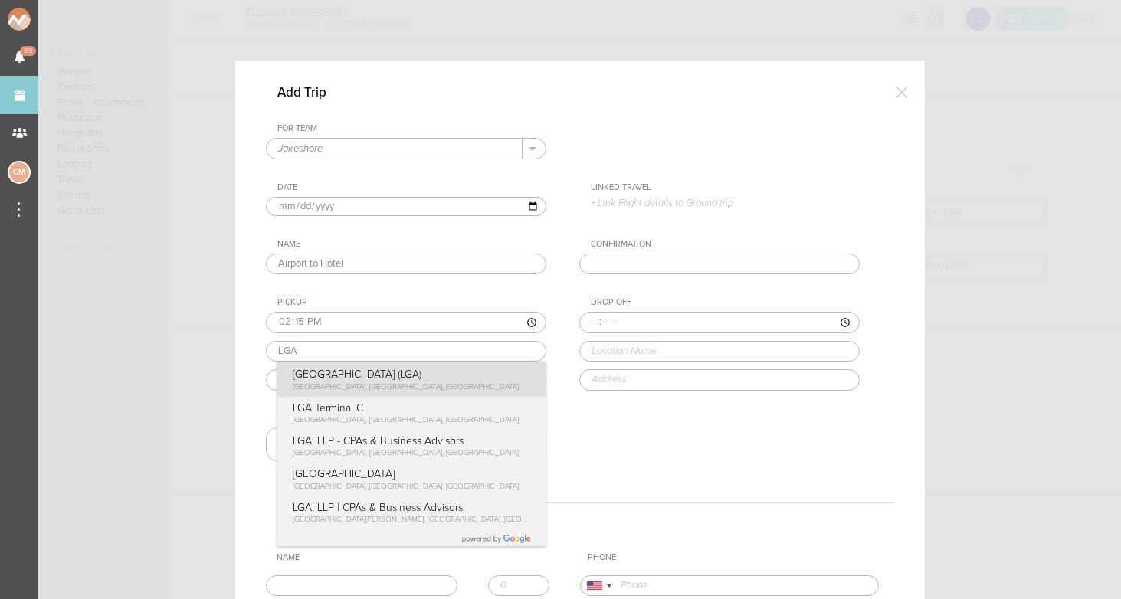
click at [352, 383] on div "Pickup 14:15 LGA LaGuardia Airport (LGA) East Elmhurst, NY, USA LGA Terminal C …" at bounding box center [421, 343] width 311 height 93
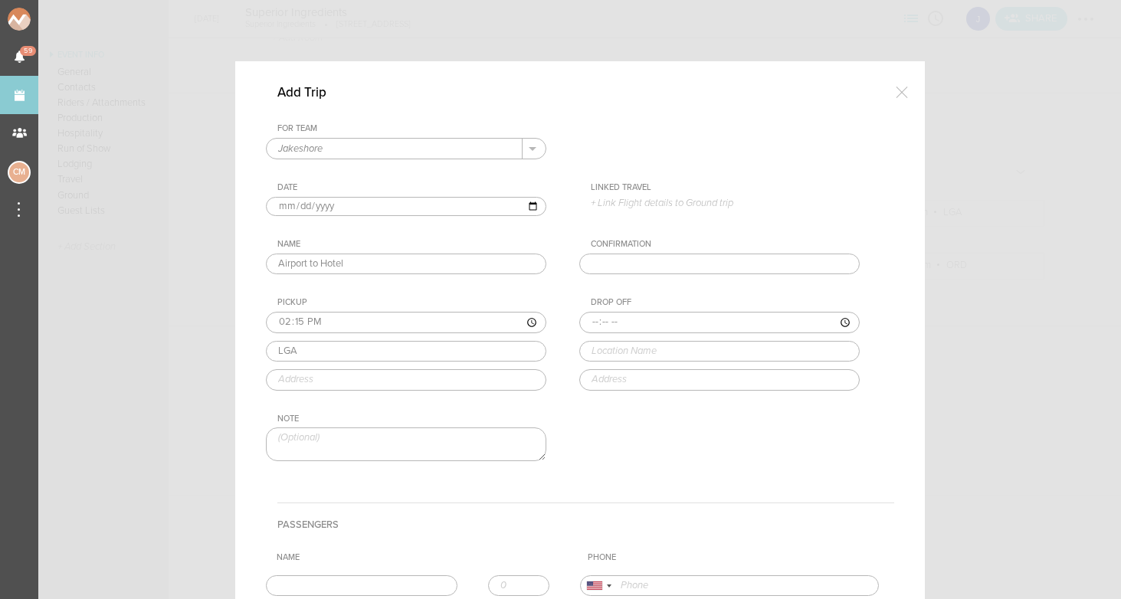
type input "LaGuardia Airport (LGA)"
type input "East Elmhurst, NY 11371, USA"
click at [595, 321] on input "time" at bounding box center [719, 322] width 280 height 21
click at [613, 325] on input "time" at bounding box center [719, 322] width 280 height 21
click at [628, 323] on input "time" at bounding box center [719, 322] width 280 height 21
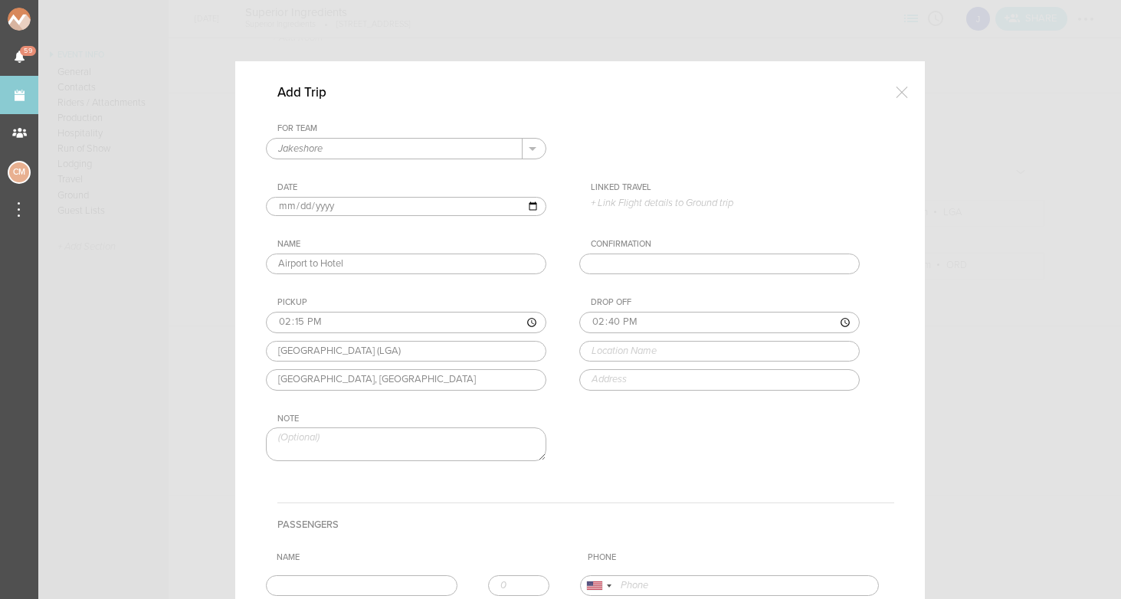
type input "14:40"
click at [658, 381] on div "Drop Off 14:40 Pod Brook Pod Brooklyn Hotel Metropolitan Avenue, Brooklyn, NY, …" at bounding box center [734, 343] width 311 height 93
type input "Pod Brooklyn Hotel"
type input "247 Metropolitan Ave, Brooklyn, NY 11211, USA"
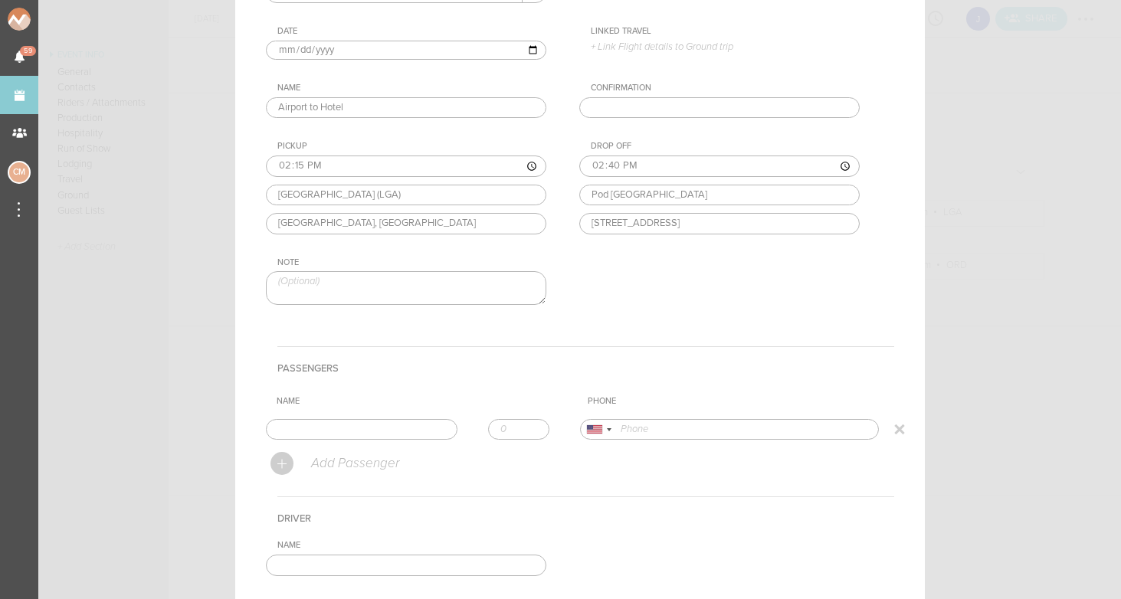
scroll to position [175, 0]
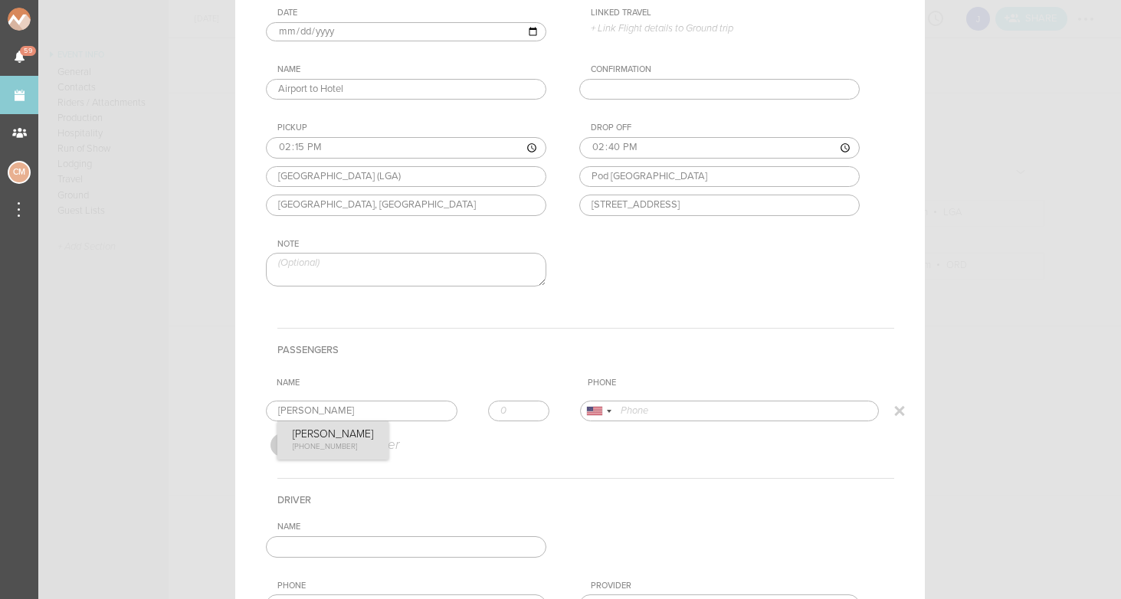
type input "[PERSON_NAME]"
type input "17734435231"
click at [354, 432] on form "For Team Jakeshore + Add New Team Jakeshore . Jakeshore Date 2025-10-17 Linked …" at bounding box center [580, 340] width 628 height 782
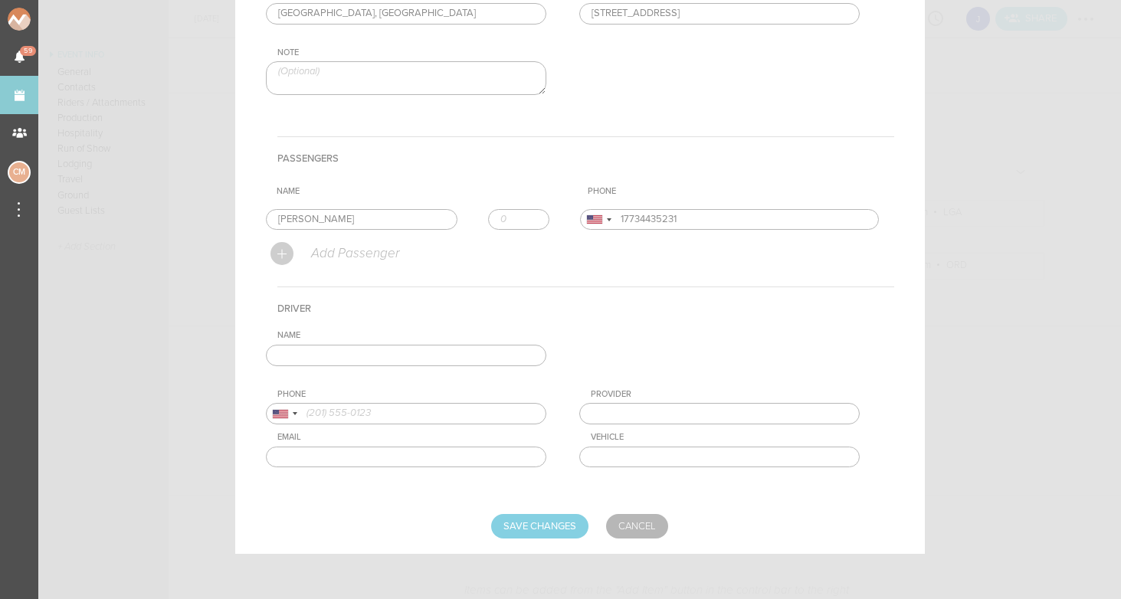
scroll to position [366, 0]
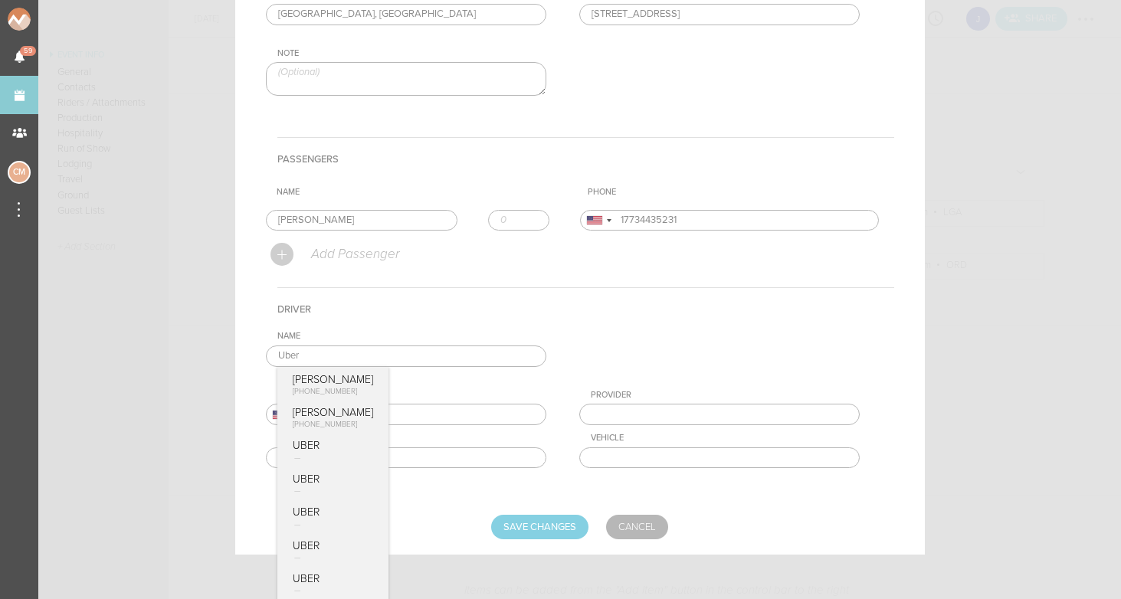
type input "Uber"
click at [610, 352] on div "Name Uber Hubert +48 796 622 037 Max Huberman +1 (646) 483-5238 UBER UBER UBER …" at bounding box center [580, 411] width 628 height 161
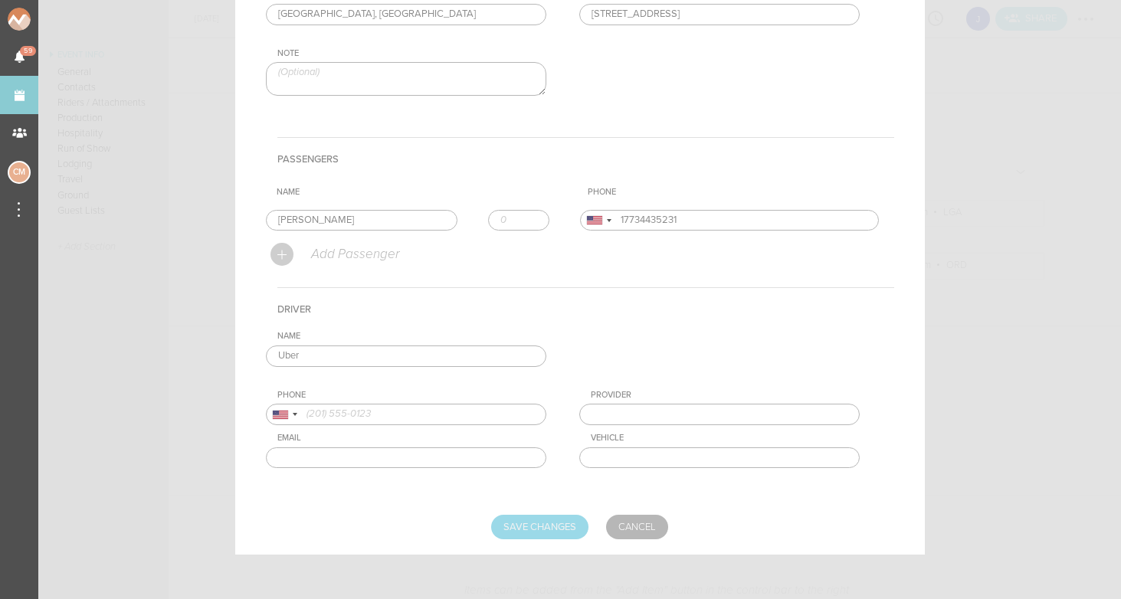
click at [556, 527] on input "Save Changes" at bounding box center [539, 527] width 97 height 25
type input "Saving..."
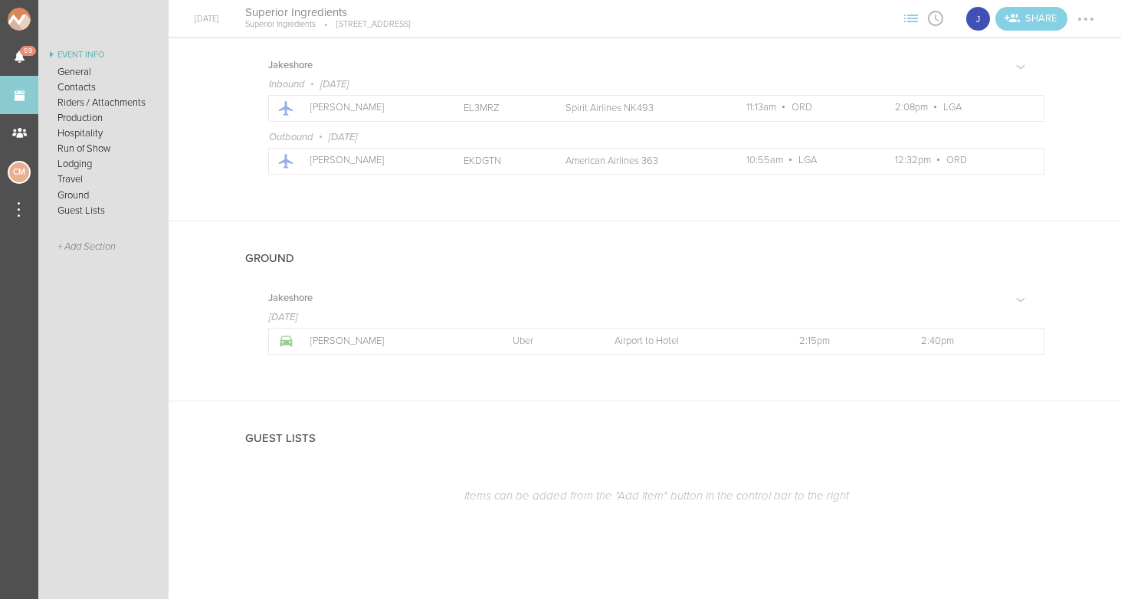
scroll to position [1697, 0]
click at [1074, 252] on div at bounding box center [1074, 252] width 17 height 17
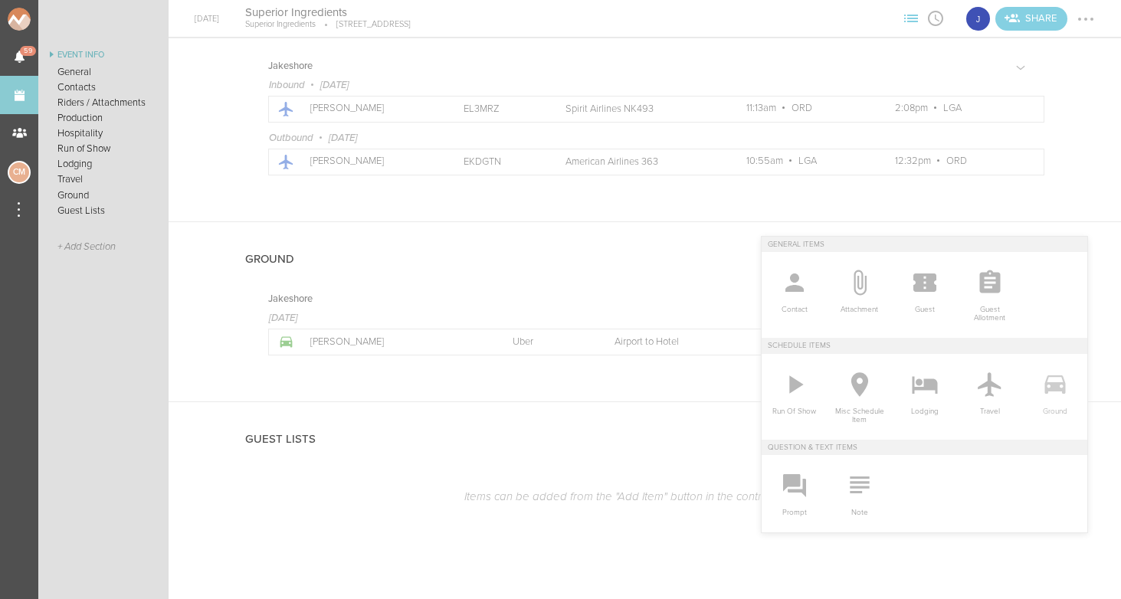
click at [1058, 395] on icon at bounding box center [1055, 384] width 31 height 31
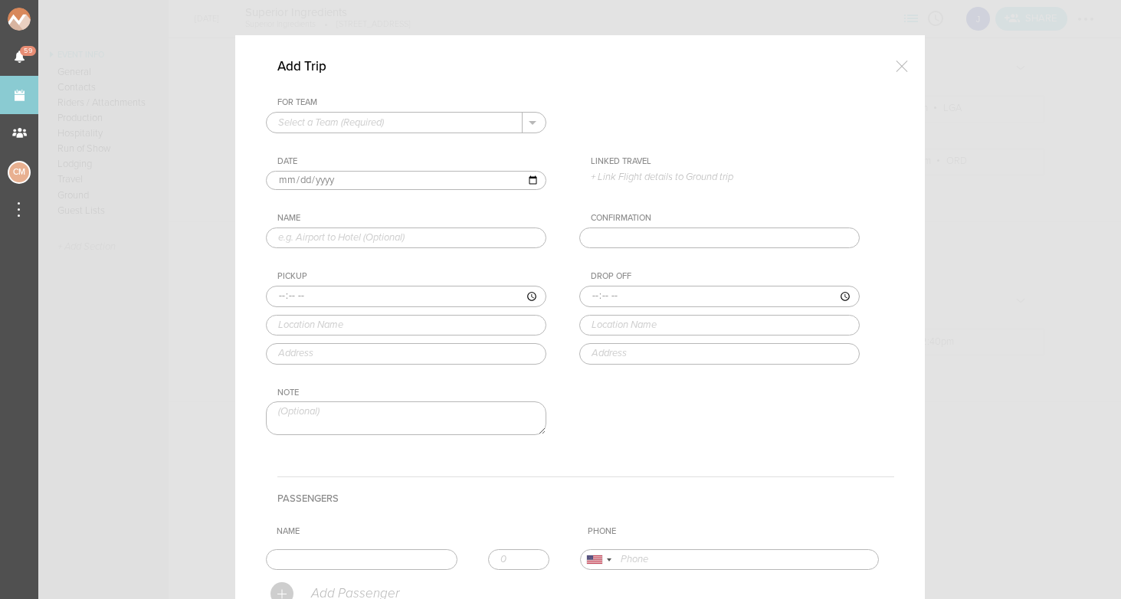
scroll to position [11, 0]
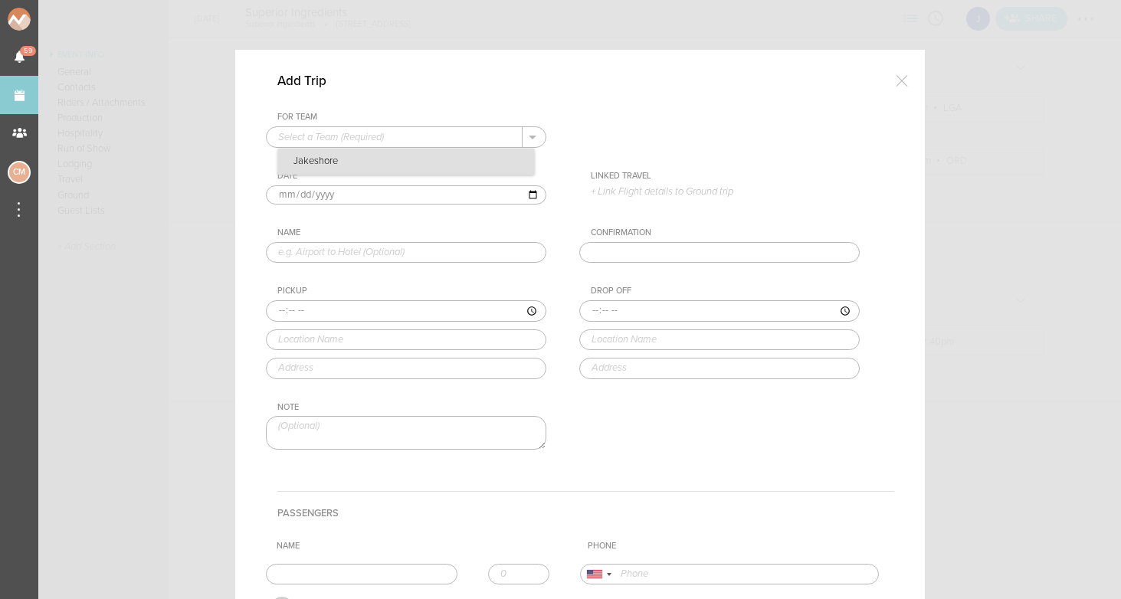
click at [326, 161] on p "Jakeshore" at bounding box center [406, 162] width 256 height 26
type input "Jakeshore"
click at [318, 249] on input "text" at bounding box center [406, 252] width 280 height 21
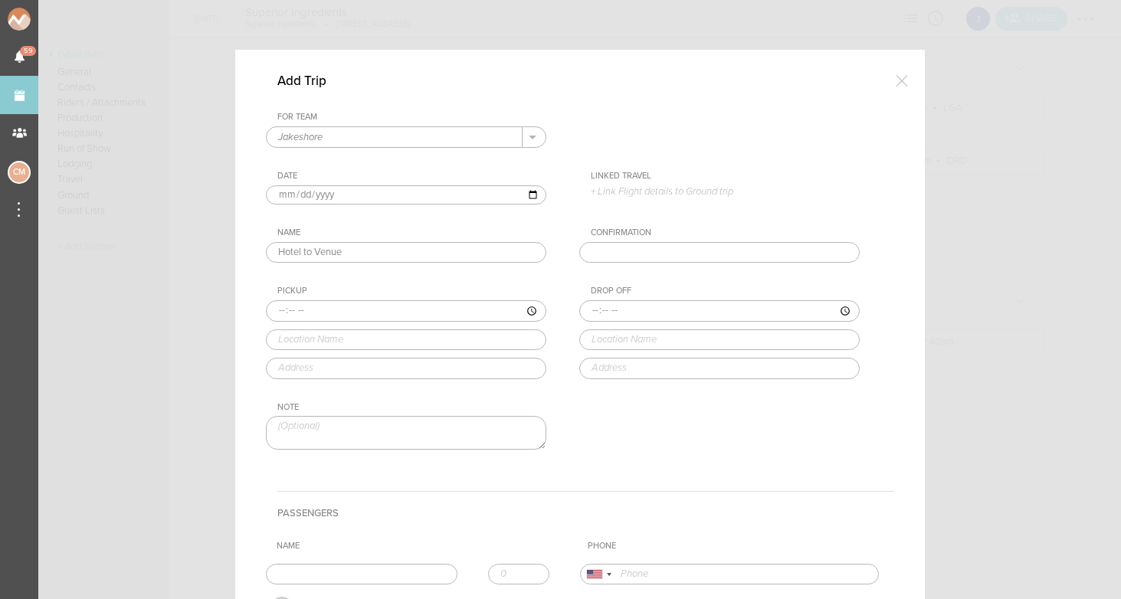
type input "Hotel to Venue"
click at [567, 284] on div "For Team Jakeshore + Add New Team Jakeshore . Jakeshore Date 2025-10-17 Linked …" at bounding box center [580, 294] width 628 height 364
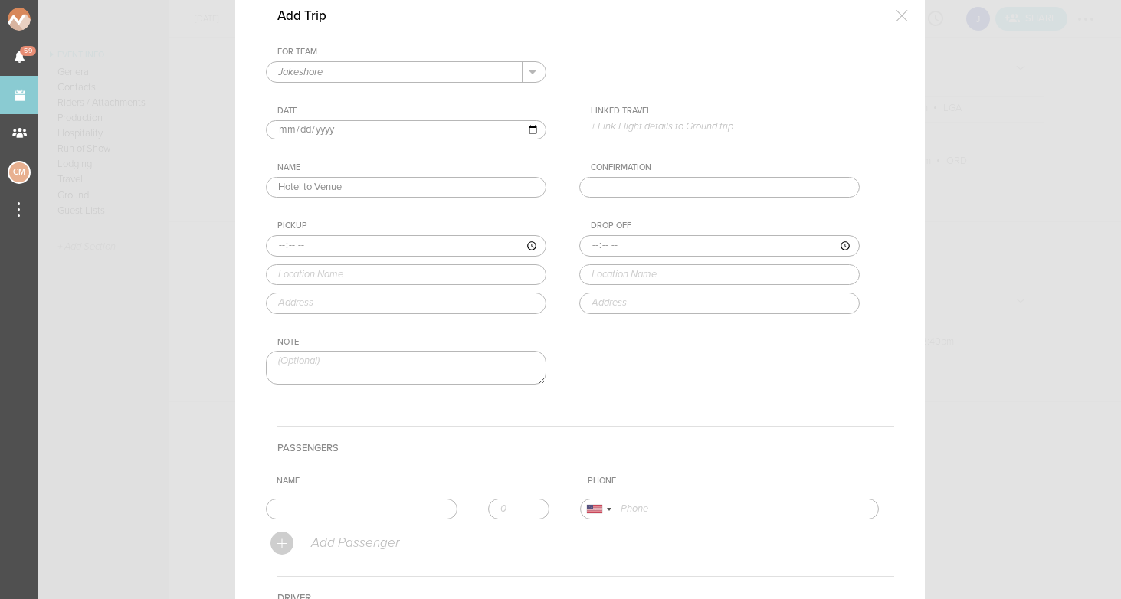
click at [284, 239] on input "time" at bounding box center [406, 245] width 280 height 21
click at [300, 248] on input "time" at bounding box center [406, 245] width 280 height 21
click at [314, 244] on input "time" at bounding box center [406, 245] width 280 height 21
type input "20:20"
click at [593, 246] on input "time" at bounding box center [719, 245] width 280 height 21
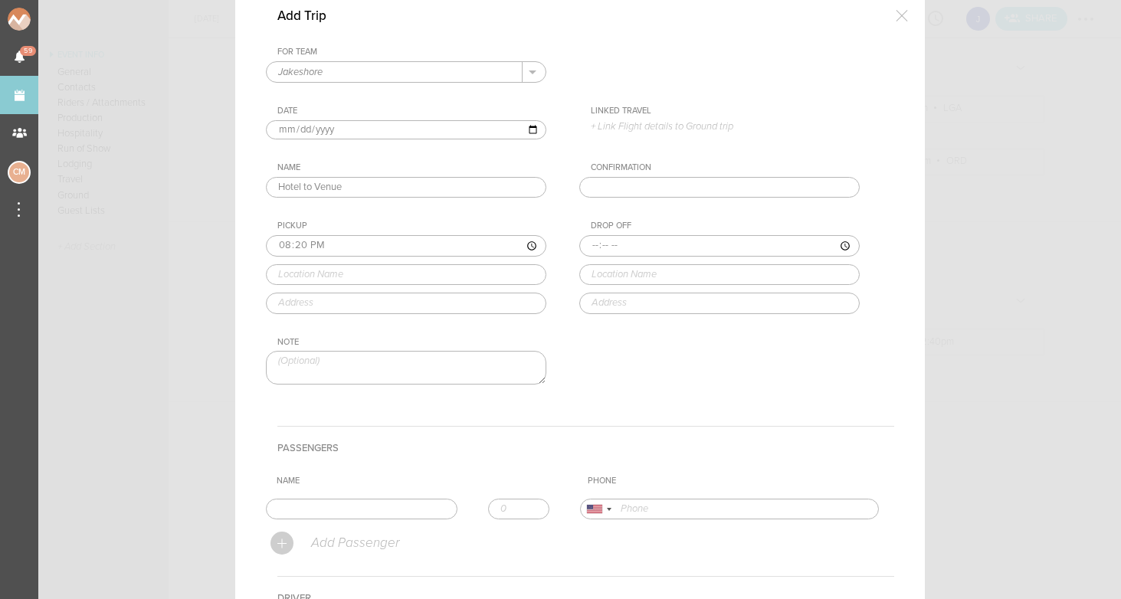
click at [612, 244] on input "time" at bounding box center [719, 245] width 280 height 21
click at [629, 244] on input "time" at bounding box center [719, 245] width 280 height 21
type input "20:30"
click at [684, 305] on div "Drop Off 20:30 Superior Ingre Superior Ingredients Wythe Avenue, Brooklyn, NY, …" at bounding box center [734, 267] width 311 height 93
type input "Superior Ingredients"
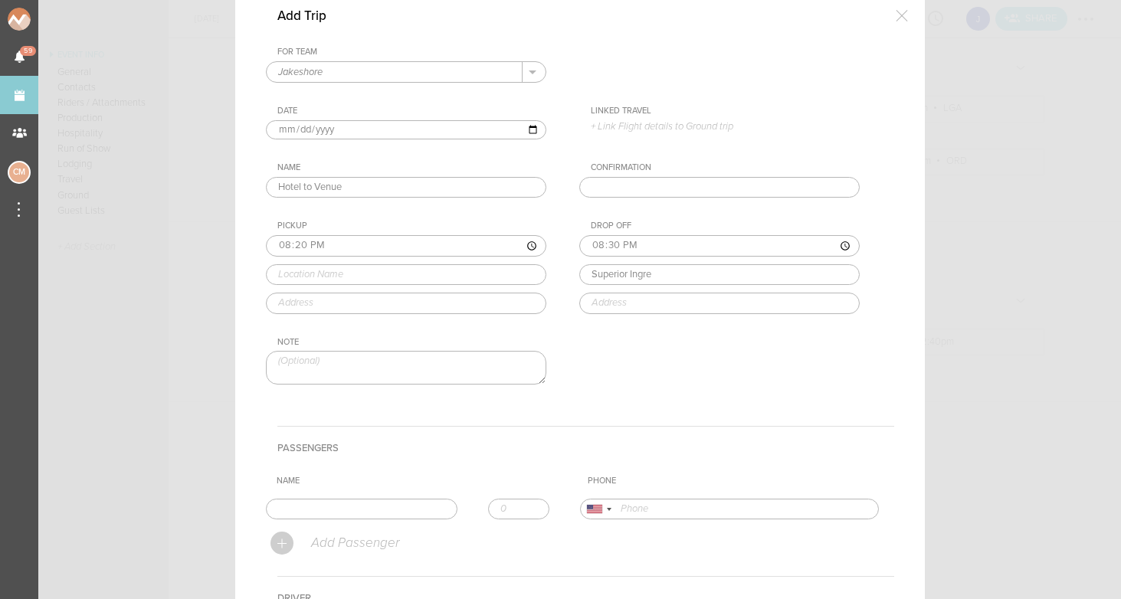
type input "74 Wythe Ave, Brooklyn, NY 11249, USA"
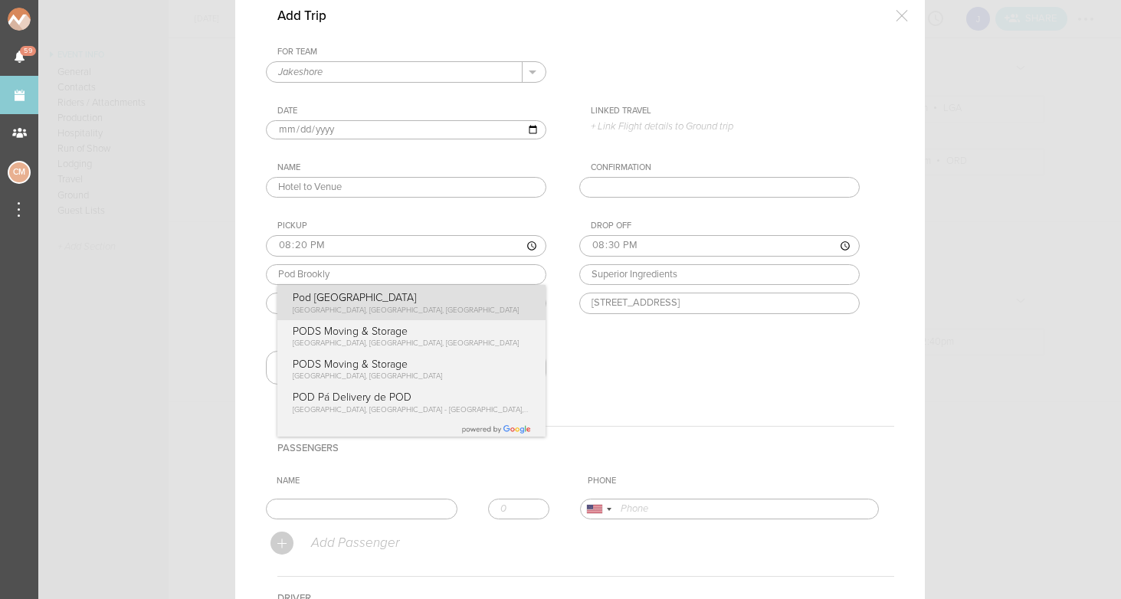
type input "Pod Brooklyn Hotel"
type input "247 Metropolitan Ave, Brooklyn, NY 11211, USA"
click at [381, 302] on div "Pickup 20:20 Pod Brooklyn Hotel Pod Brooklyn Hotel Metropolitan Avenue, Brookly…" at bounding box center [421, 267] width 311 height 93
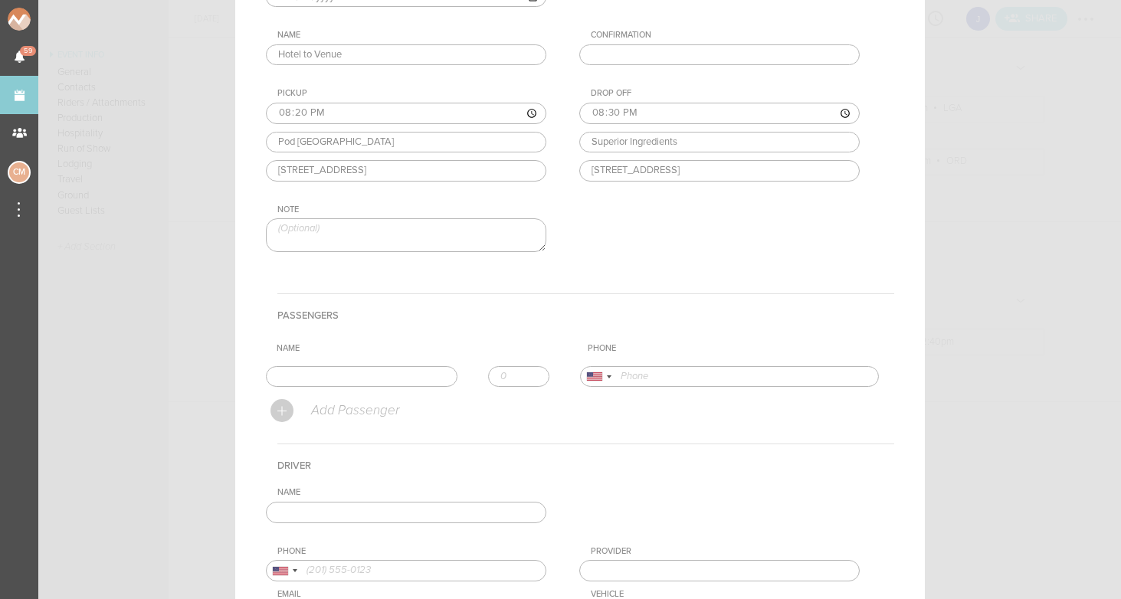
scroll to position [224, 0]
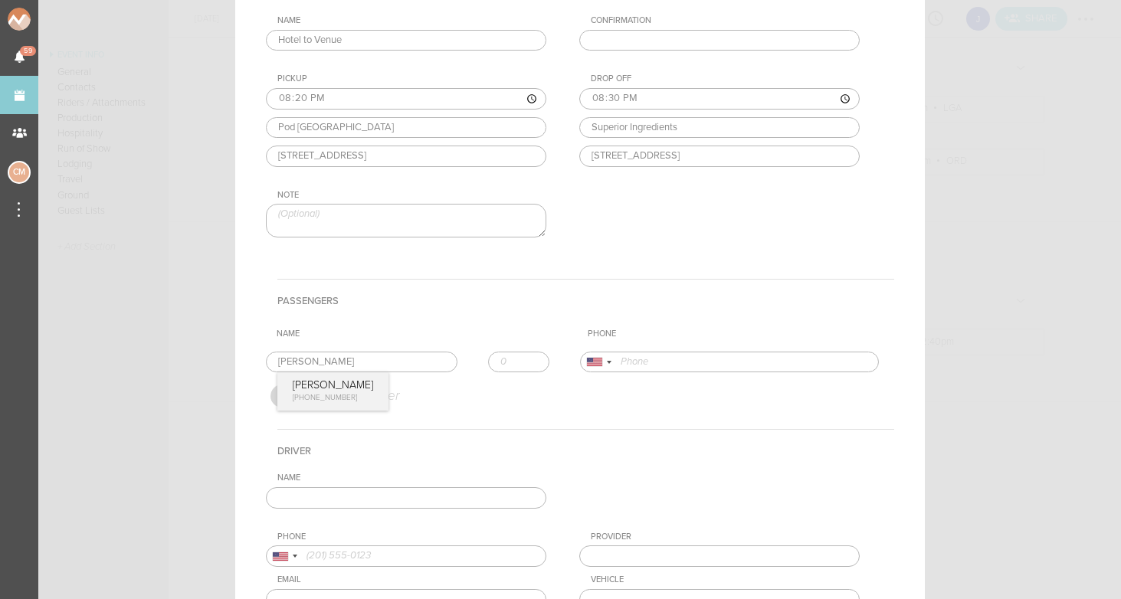
type input "[PERSON_NAME]"
type input "17734435231"
click at [353, 386] on form "For Team Jakeshore + Add New Team Jakeshore . Jakeshore Date 2025-10-17 Linked …" at bounding box center [580, 291] width 628 height 782
click at [567, 390] on div "Add Passenger" at bounding box center [583, 396] width 624 height 35
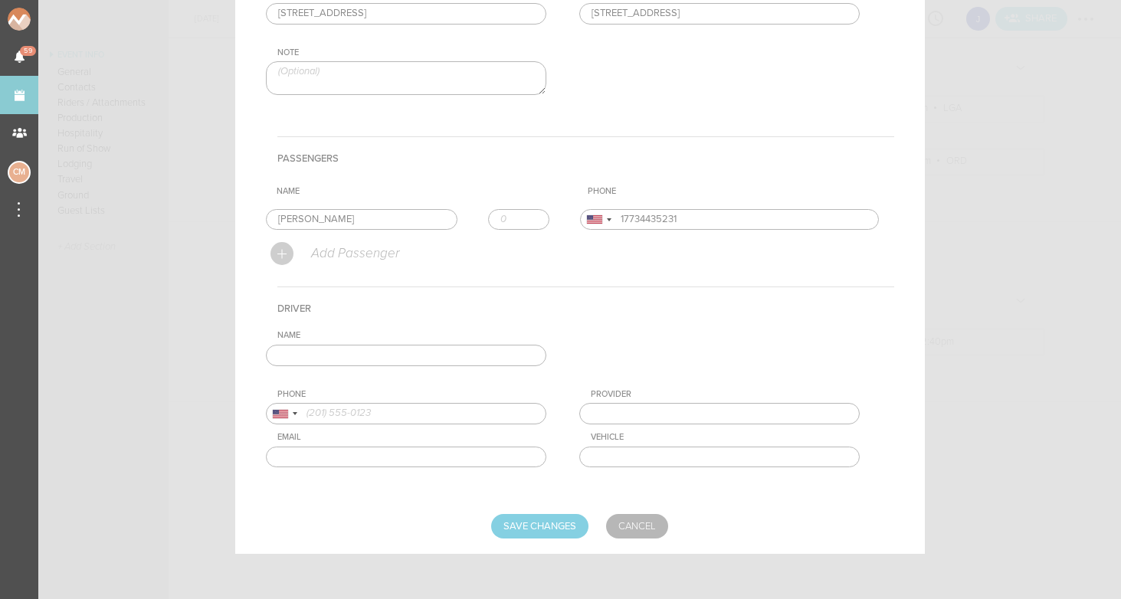
scroll to position [366, 0]
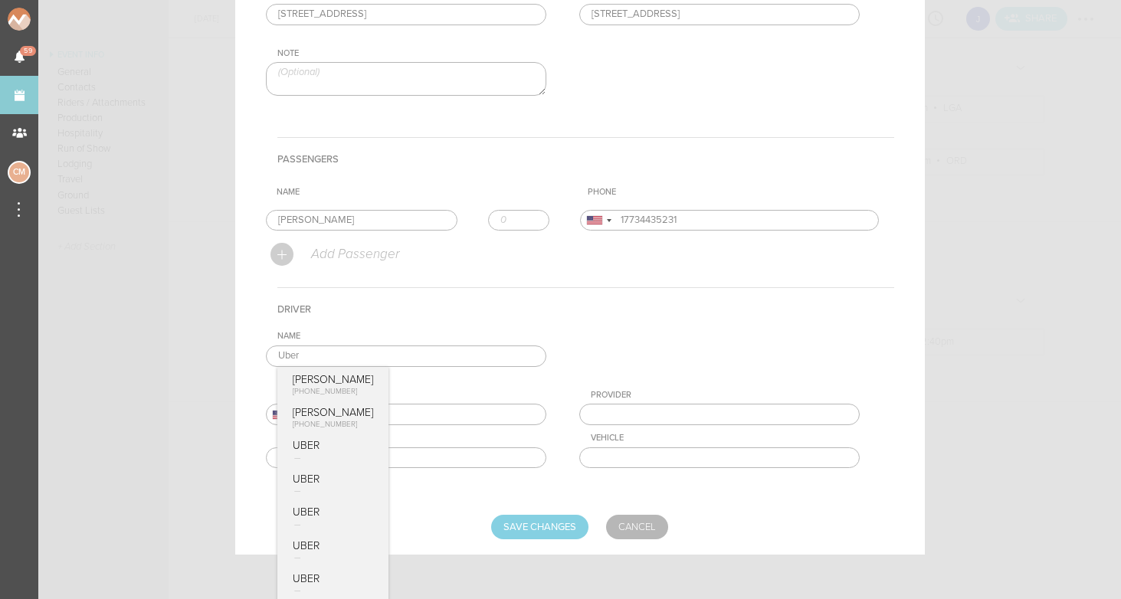
type input "Uber"
click at [586, 355] on div "Name Uber Hubert +48 796 622 037 Max Huberman +1 (646) 483-5238 UBER UBER UBER …" at bounding box center [580, 411] width 628 height 161
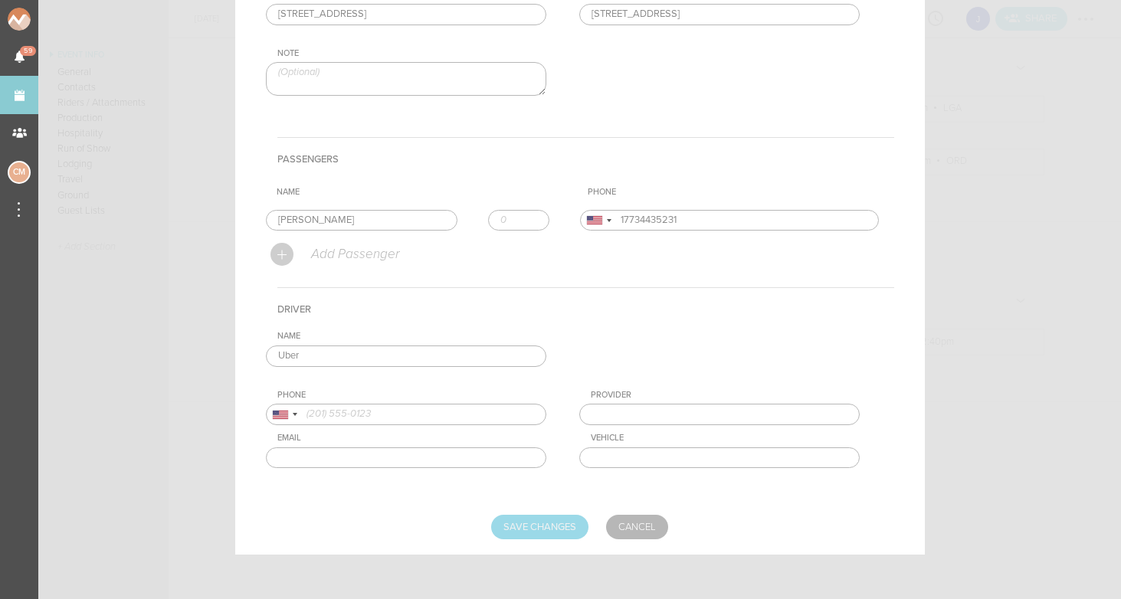
click at [549, 532] on input "Save Changes" at bounding box center [539, 527] width 97 height 25
type input "Saving..."
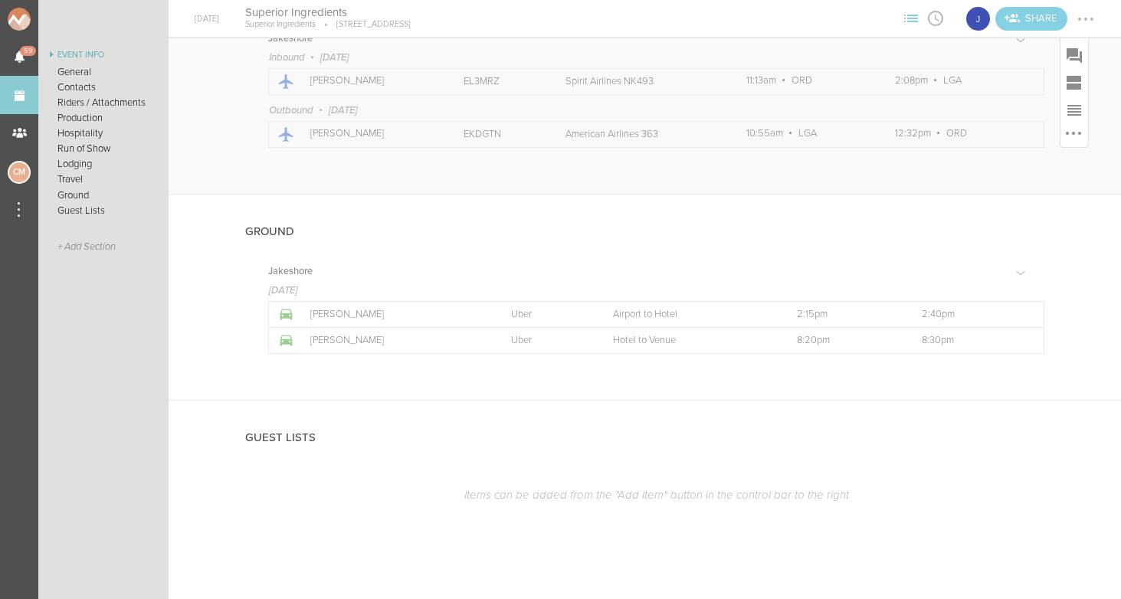
scroll to position [1724, 0]
click at [15, 95] on link "Events" at bounding box center [19, 95] width 38 height 38
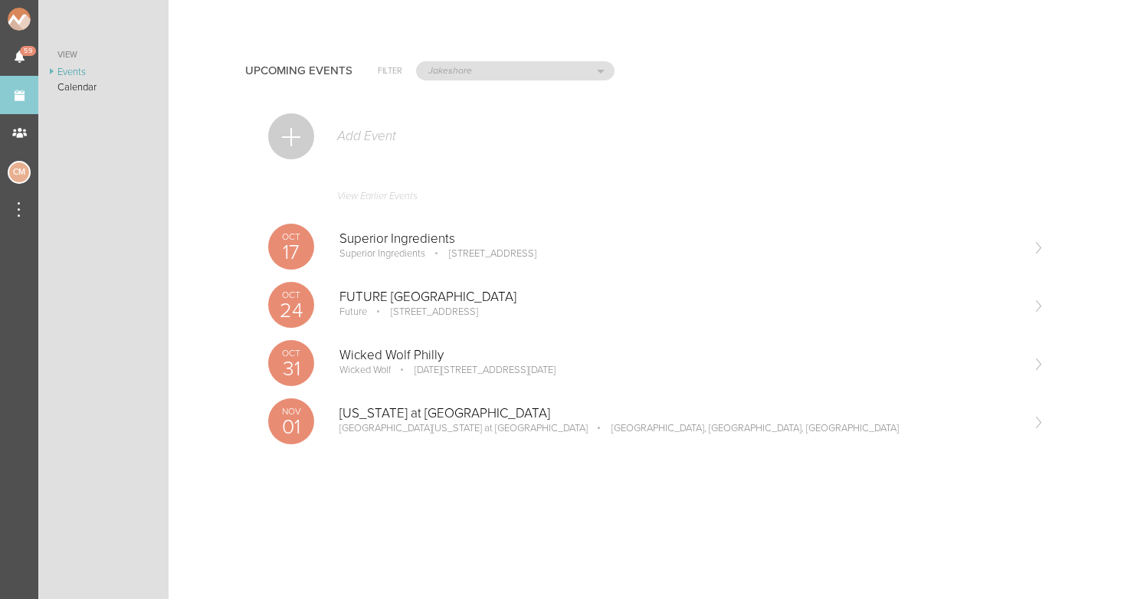
click at [375, 192] on link "View Earlier Events" at bounding box center [656, 199] width 776 height 35
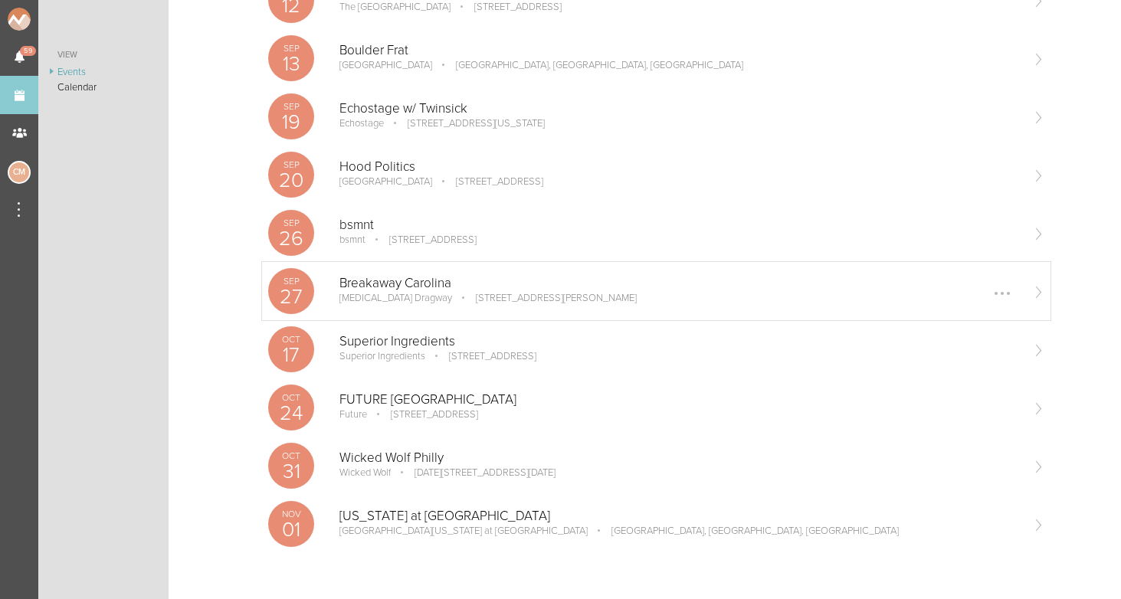
scroll to position [1645, 0]
click at [397, 218] on div "Sep 26 bsmnt bsmnt 100 Stuart St Boston, MA Edit Remove" at bounding box center [656, 233] width 789 height 58
click at [402, 277] on p "Breakaway Carolina" at bounding box center [679, 283] width 681 height 15
click at [392, 165] on p "Hood Politics" at bounding box center [679, 166] width 681 height 15
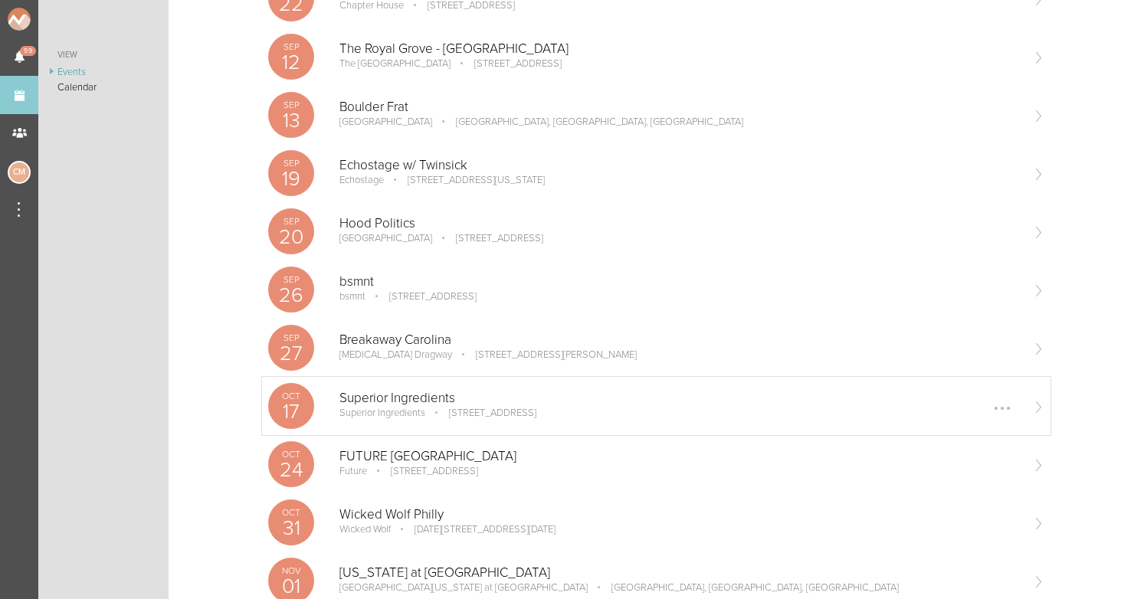
scroll to position [1586, 0]
click at [431, 187] on p "2135 Queens Chapel Rd NE, Washington, DC 20018, USA" at bounding box center [465, 181] width 159 height 12
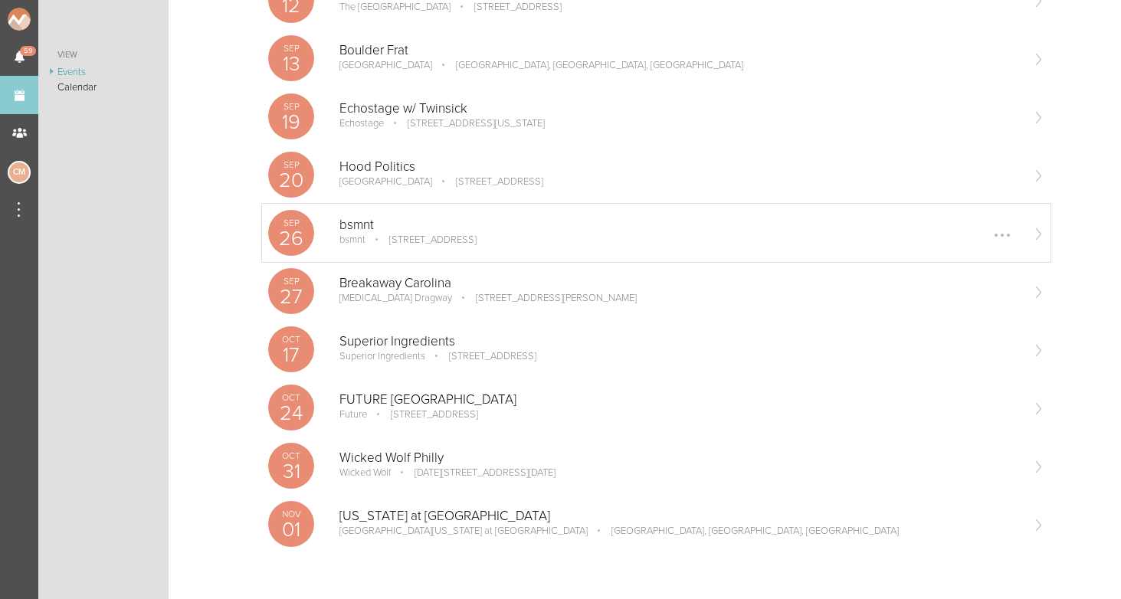
scroll to position [0, 0]
click at [389, 365] on div "Oct 17 Superior Ingredients Superior Ingredients 74 Wythe Ave, Brooklyn, NY 112…" at bounding box center [656, 349] width 789 height 58
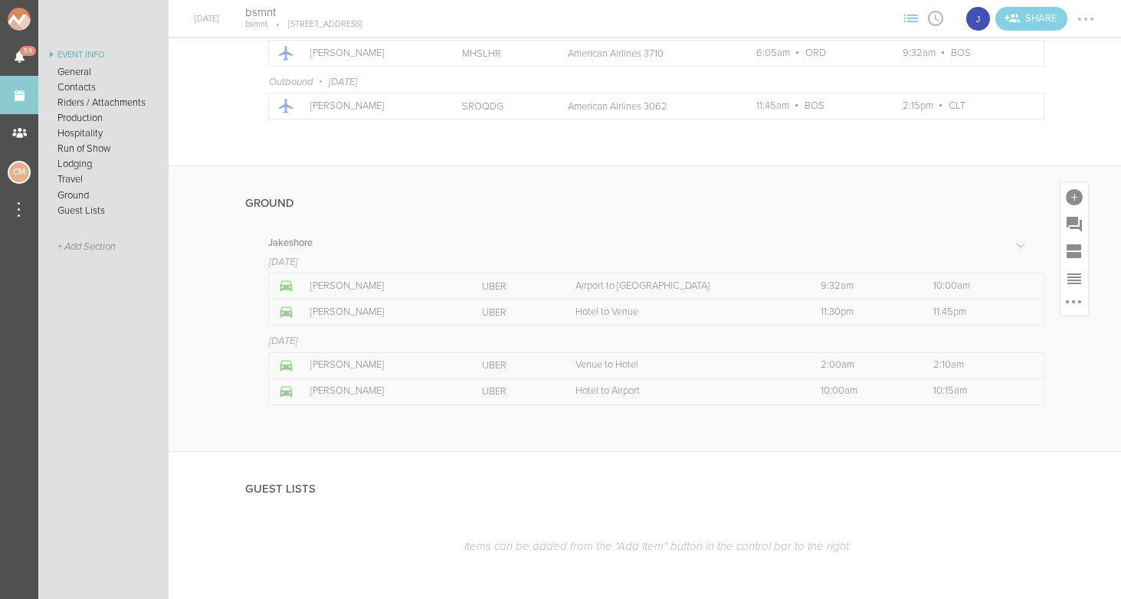
scroll to position [1802, 0]
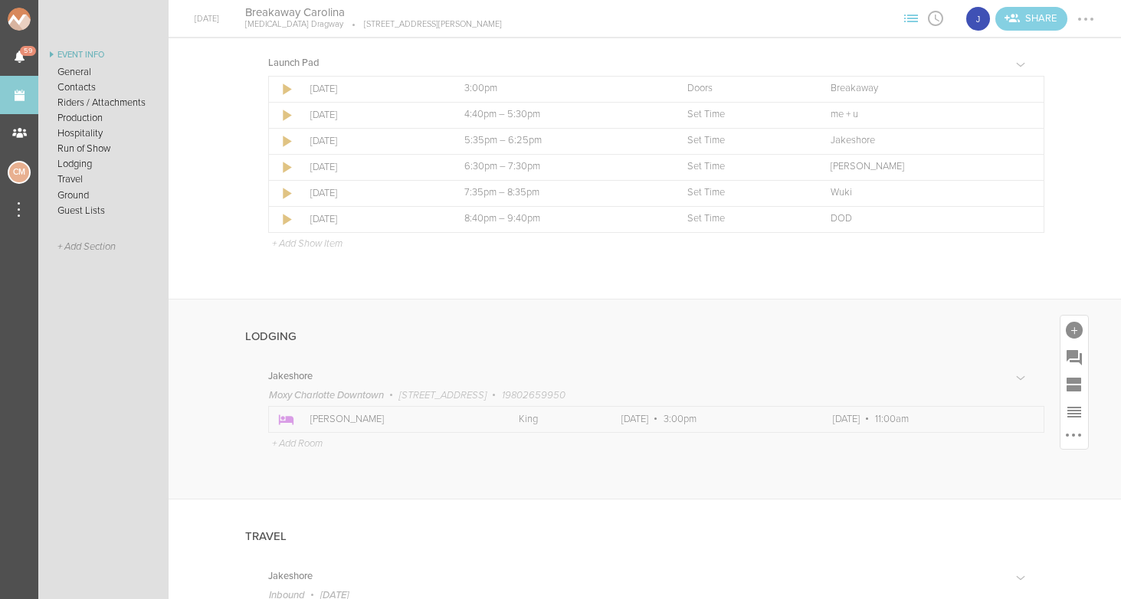
scroll to position [1449, 0]
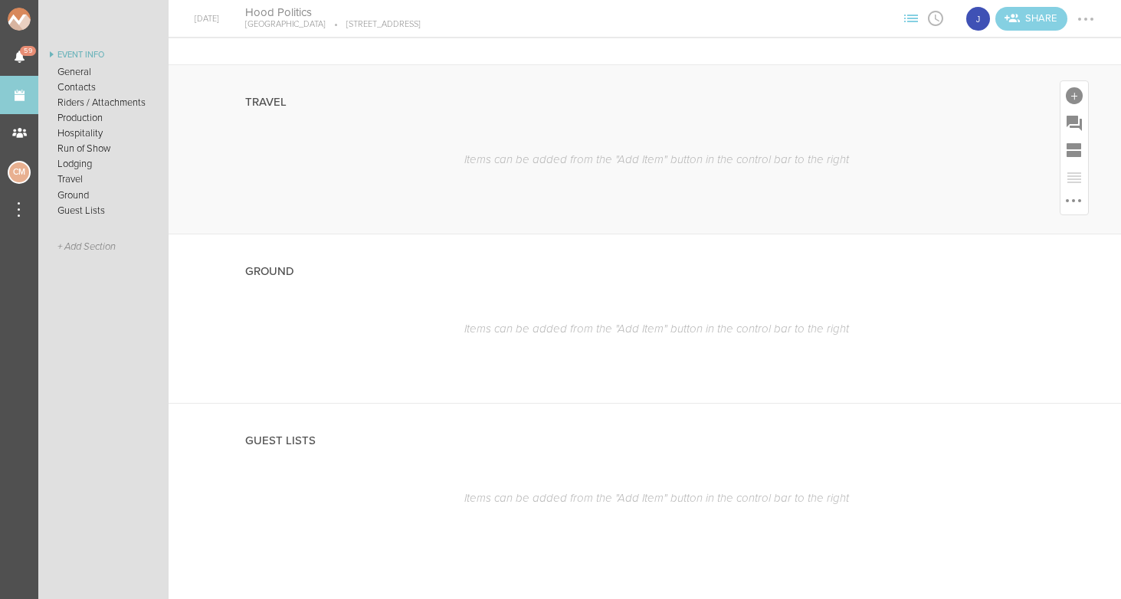
scroll to position [1779, 0]
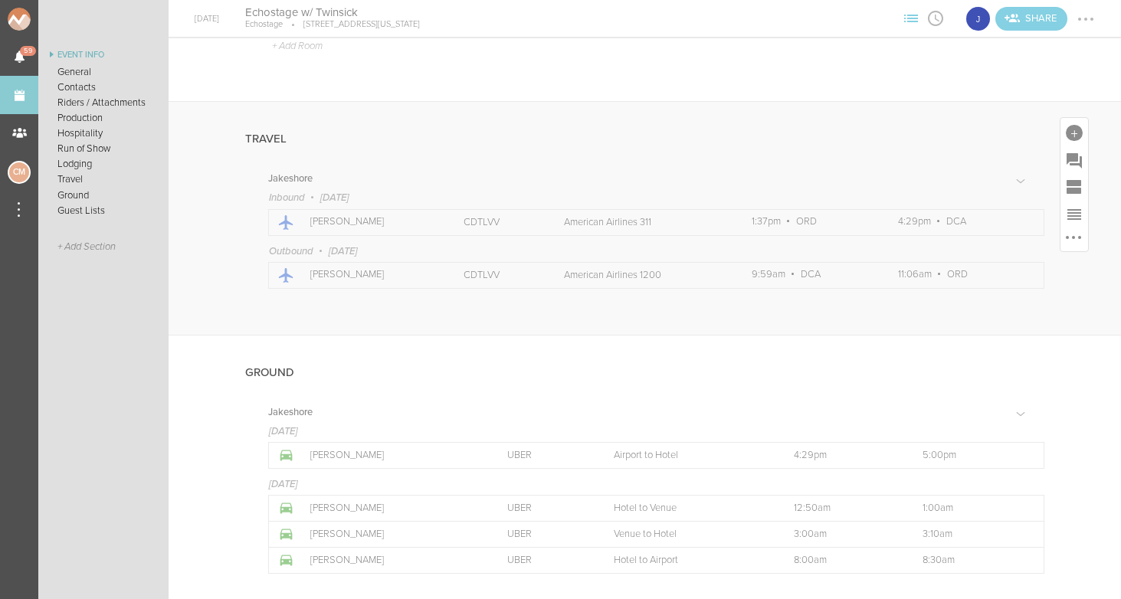
scroll to position [1755, 0]
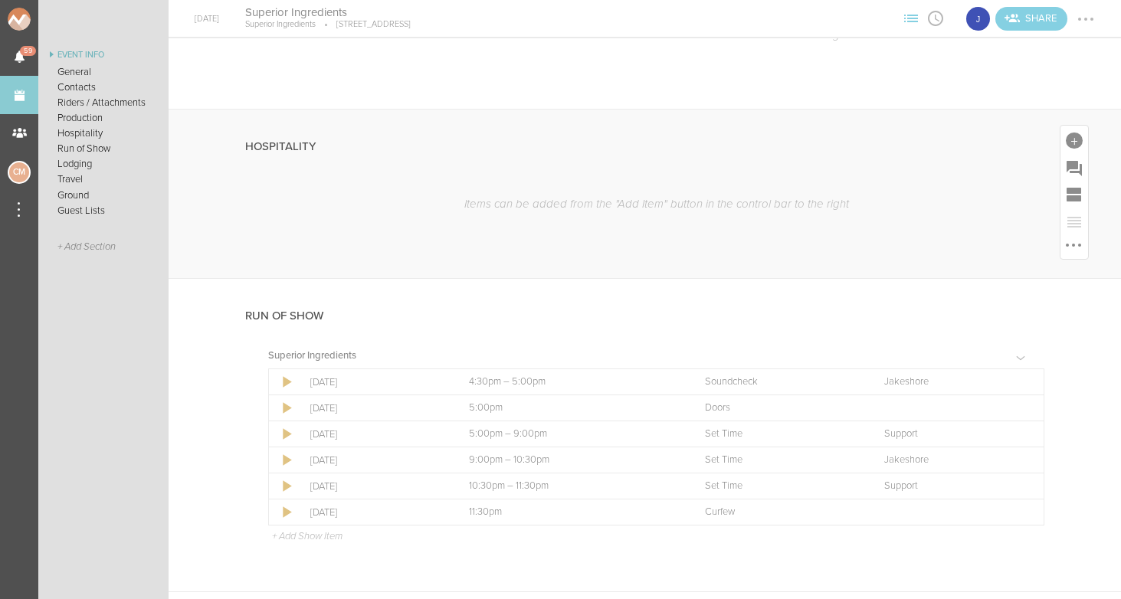
scroll to position [1016, 0]
